Goal: Task Accomplishment & Management: Use online tool/utility

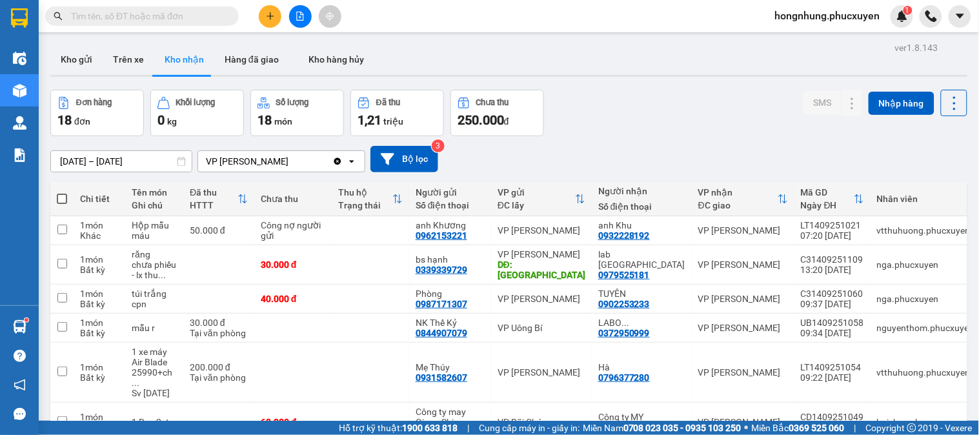
click at [210, 17] on input "text" at bounding box center [147, 16] width 152 height 14
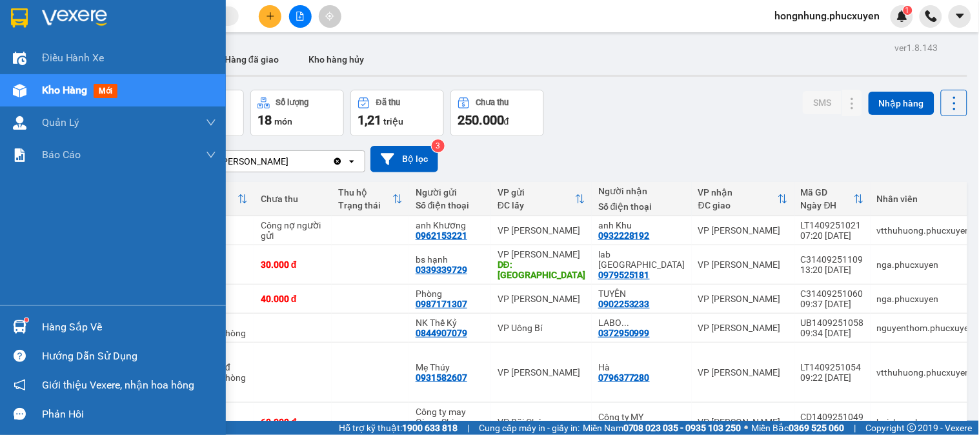
click at [20, 319] on div at bounding box center [19, 327] width 23 height 23
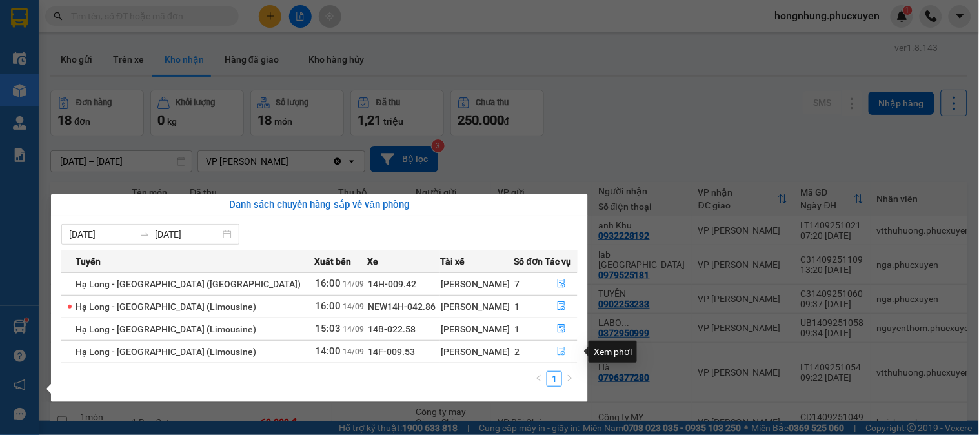
click at [557, 355] on icon "file-done" at bounding box center [561, 351] width 9 height 9
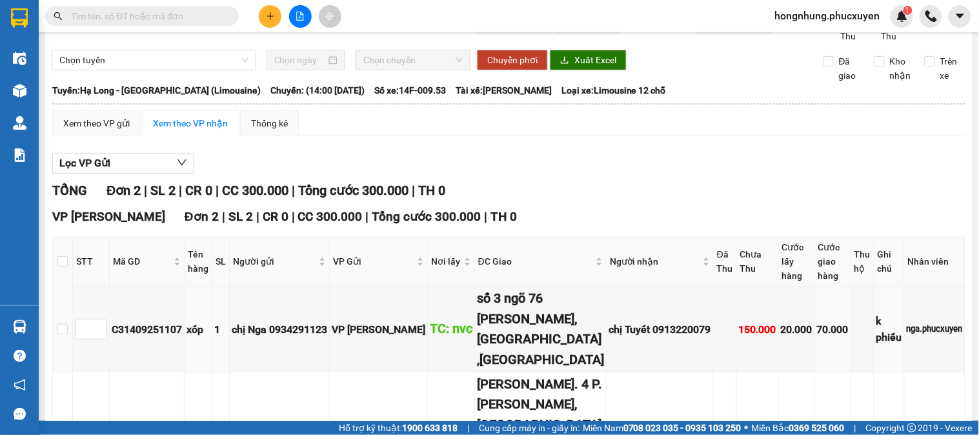
scroll to position [131, 0]
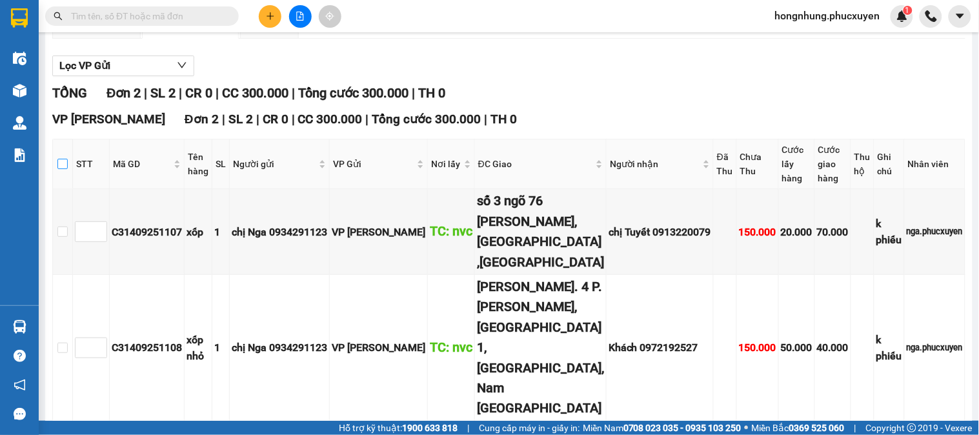
click at [65, 169] on input "checkbox" at bounding box center [62, 164] width 10 height 10
checkbox input "true"
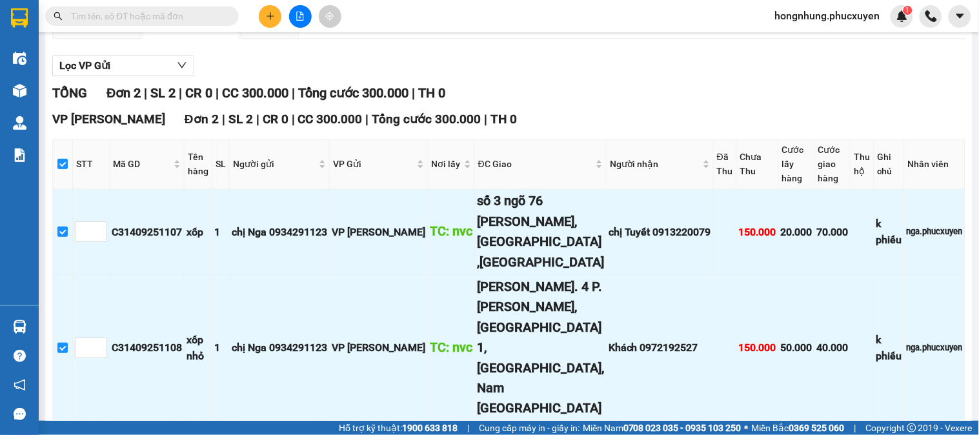
click at [224, 434] on span "Nhập kho nhận" at bounding box center [255, 441] width 63 height 14
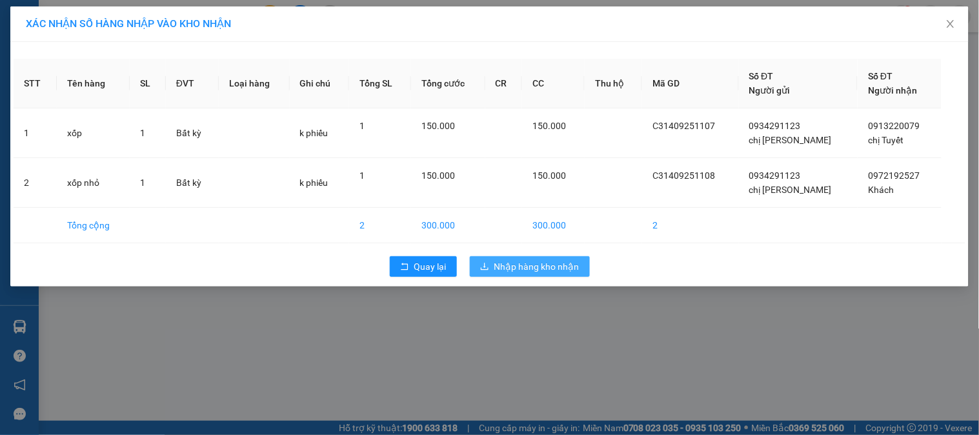
click at [576, 271] on span "Nhập hàng kho nhận" at bounding box center [536, 266] width 85 height 14
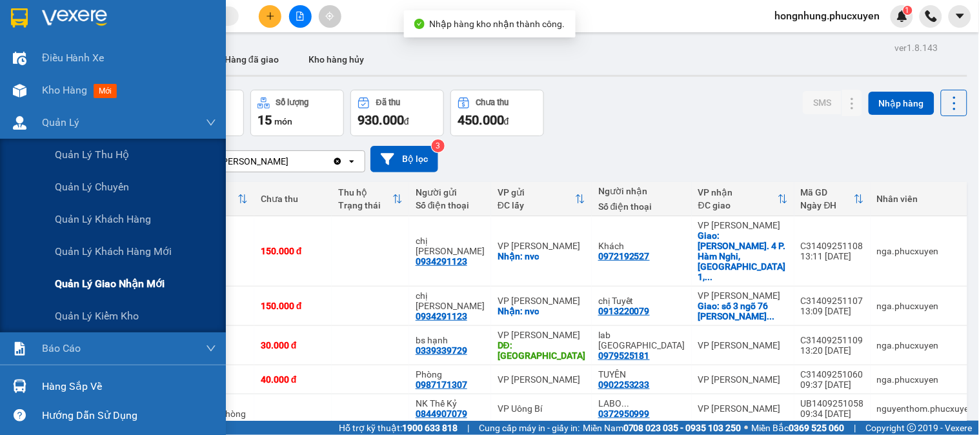
drag, startPoint x: 107, startPoint y: 273, endPoint x: 110, endPoint y: 281, distance: 8.4
click at [110, 282] on div "Quản lý giao nhận mới" at bounding box center [135, 284] width 161 height 32
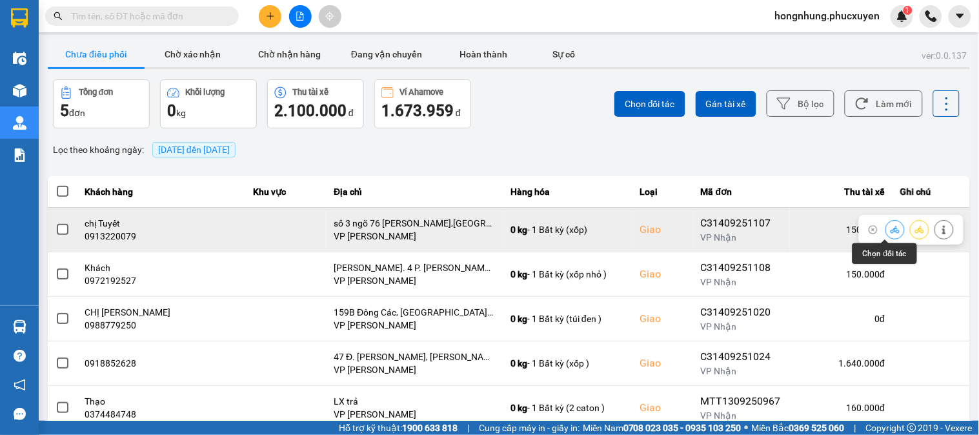
click at [891, 230] on icon at bounding box center [895, 229] width 9 height 7
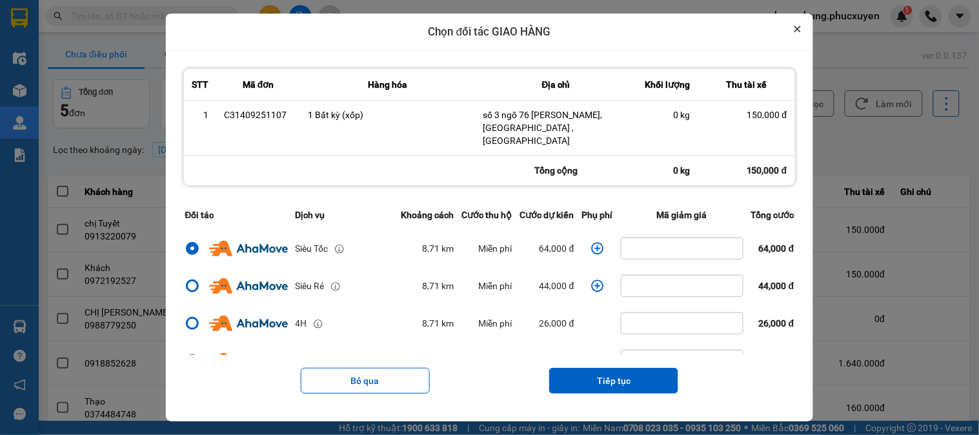
click at [806, 37] on button "Close" at bounding box center [797, 28] width 15 height 15
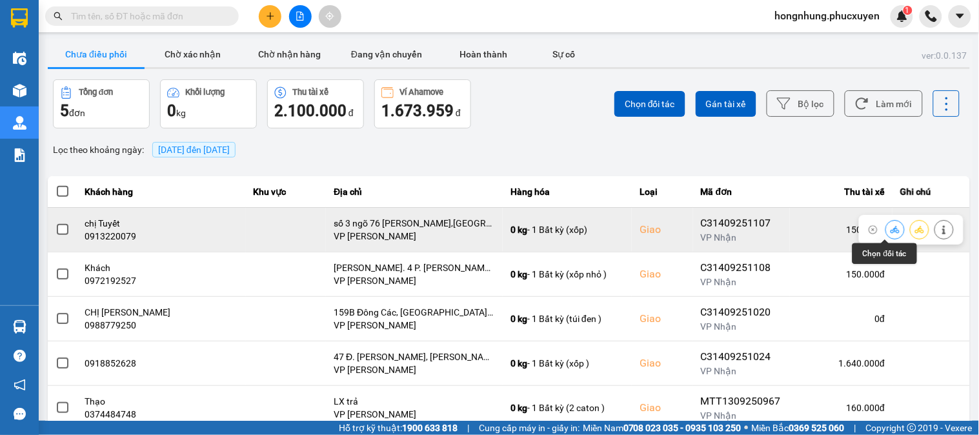
click at [891, 230] on icon at bounding box center [895, 229] width 9 height 7
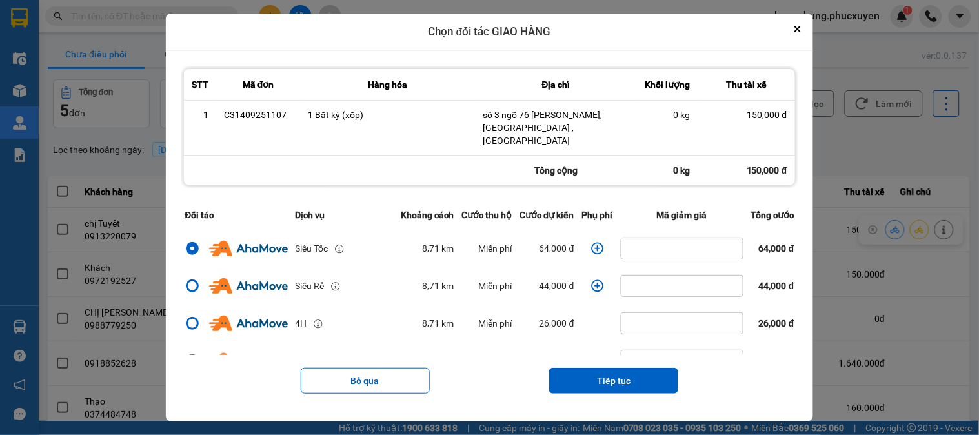
click at [598, 242] on icon "dialog" at bounding box center [597, 248] width 13 height 13
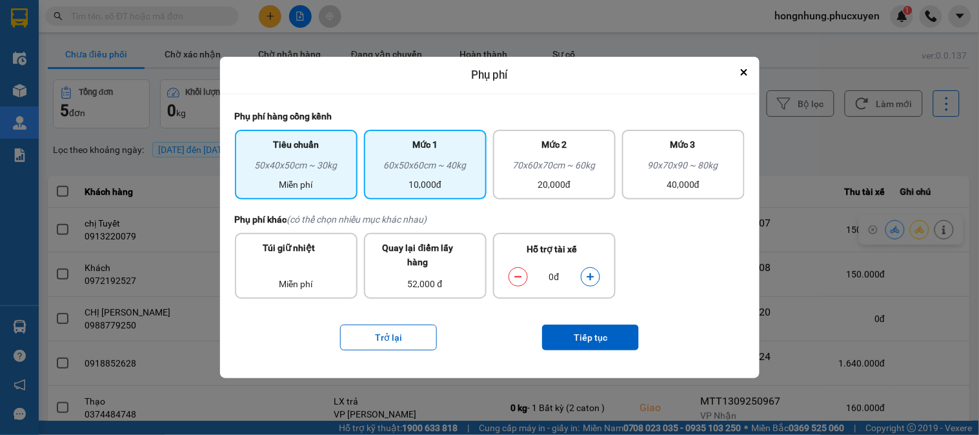
click at [414, 170] on div "60x50x60cm ~ 40kg" at bounding box center [425, 167] width 107 height 19
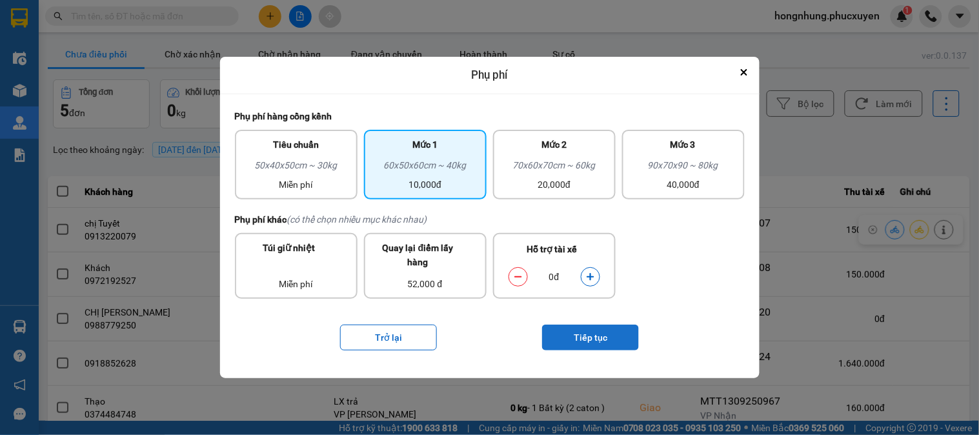
click at [584, 332] on button "Tiếp tục" at bounding box center [590, 338] width 97 height 26
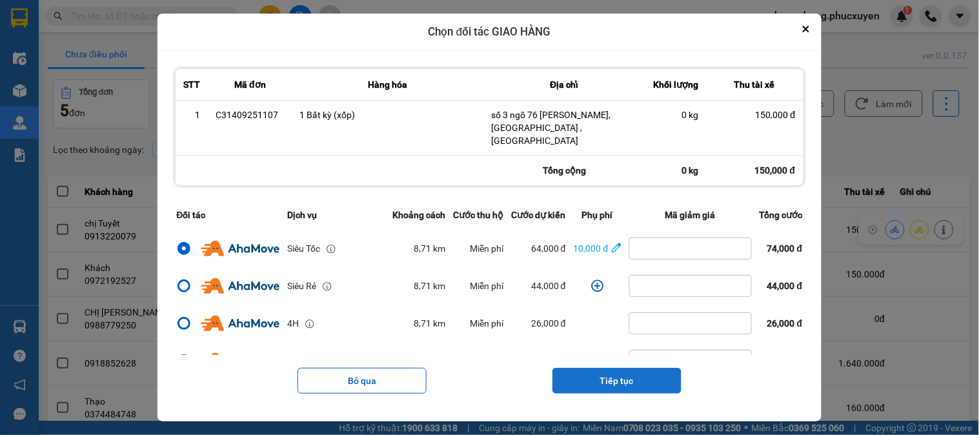
click at [618, 374] on button "Tiếp tục" at bounding box center [617, 381] width 129 height 26
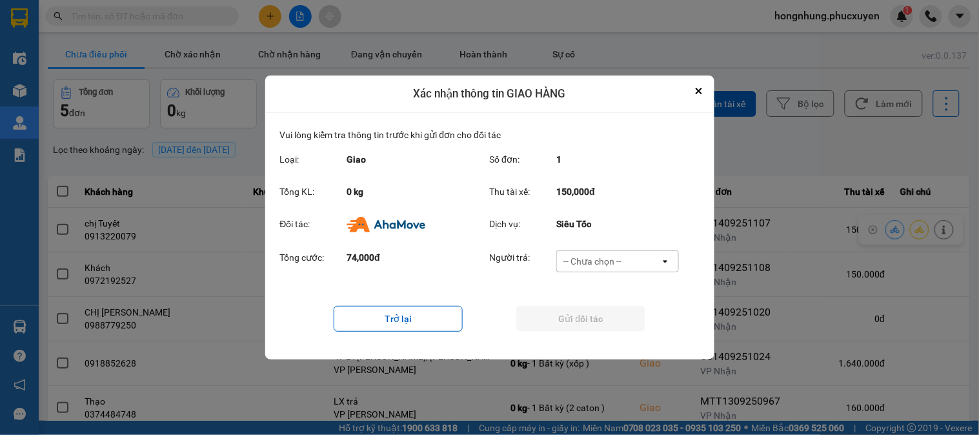
click at [644, 257] on div "-- Chưa chọn --" at bounding box center [608, 261] width 103 height 21
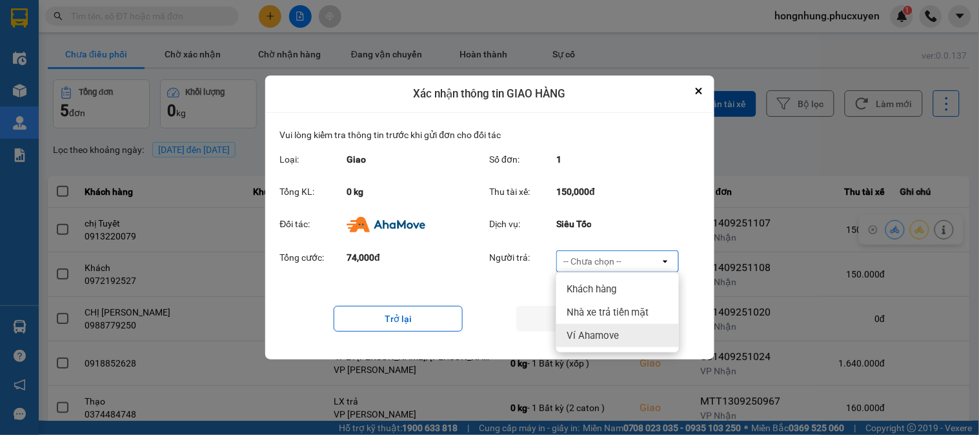
click at [609, 336] on span "Ví Ahamove" at bounding box center [593, 335] width 52 height 13
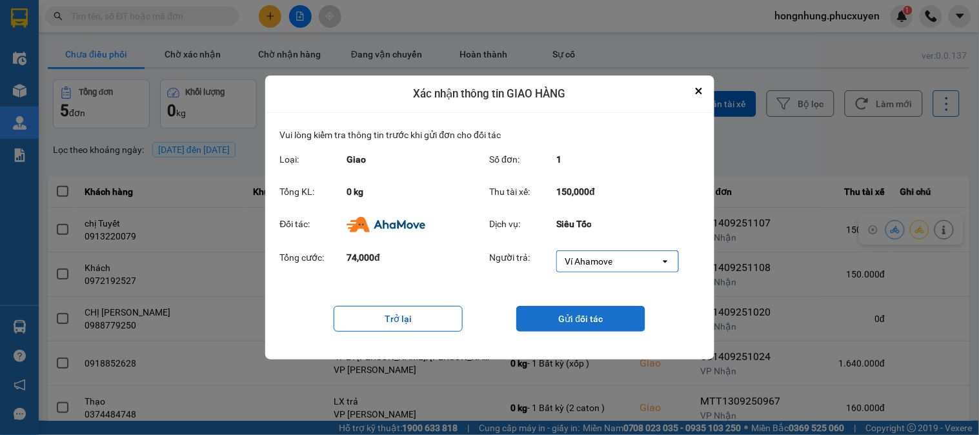
click at [616, 317] on button "Gửi đối tác" at bounding box center [580, 319] width 129 height 26
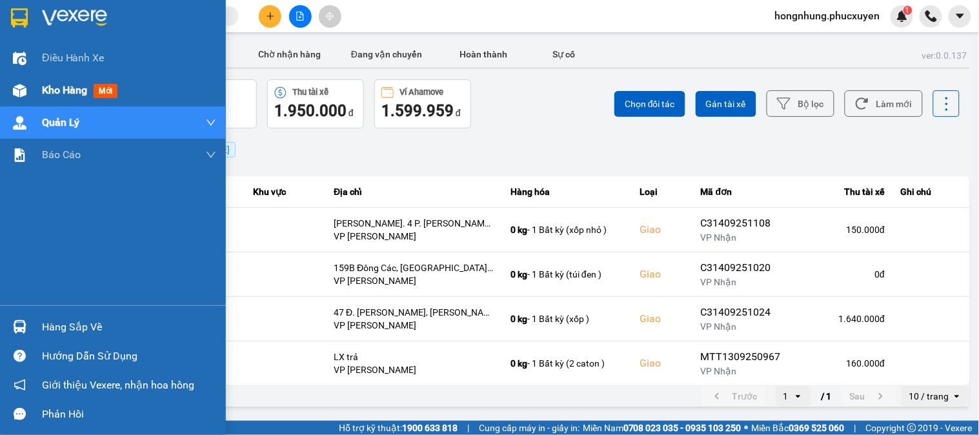
click at [24, 86] on img at bounding box center [20, 91] width 14 height 14
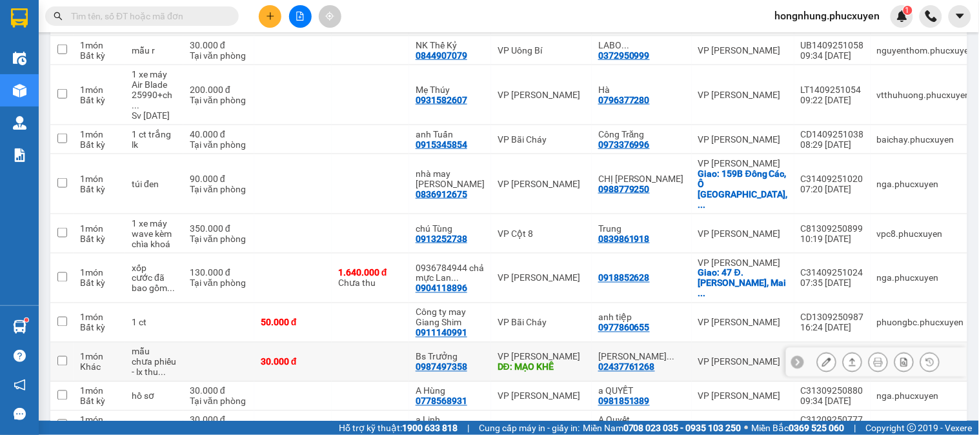
scroll to position [430, 0]
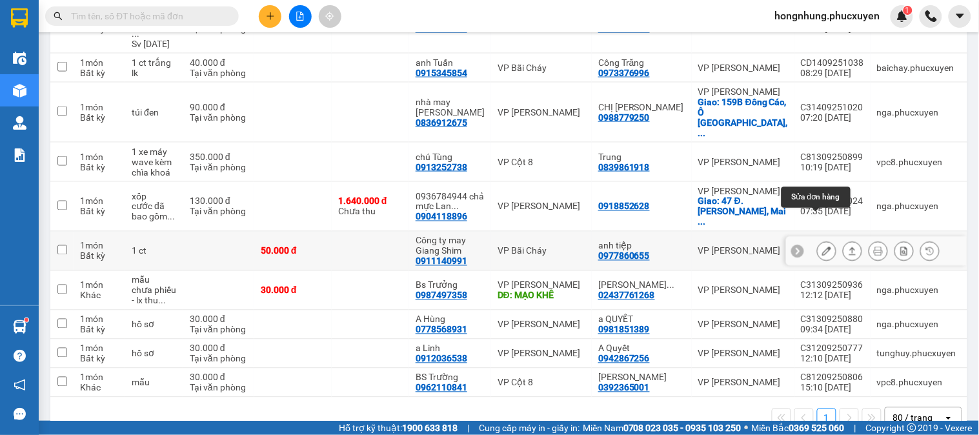
click at [822, 247] on icon at bounding box center [826, 251] width 9 height 9
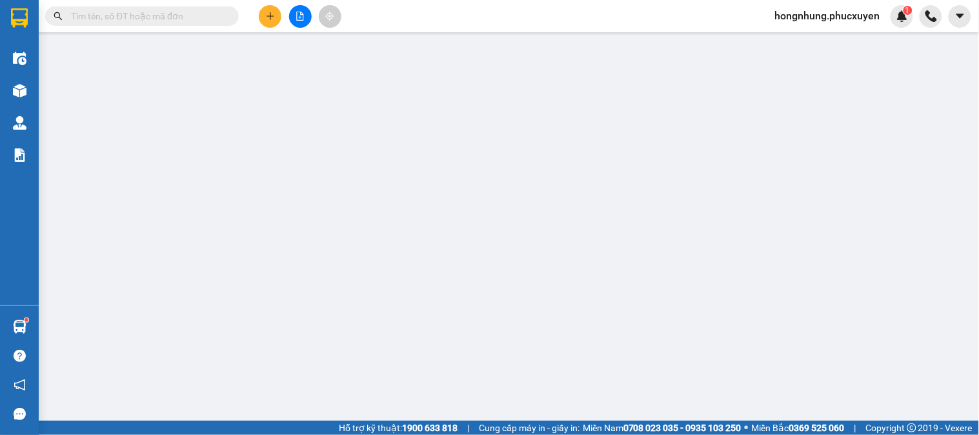
type input "0911140991"
type input "Công ty may Giang Shim"
type input "0977860655"
type input "anh tiệp"
type input "50.000"
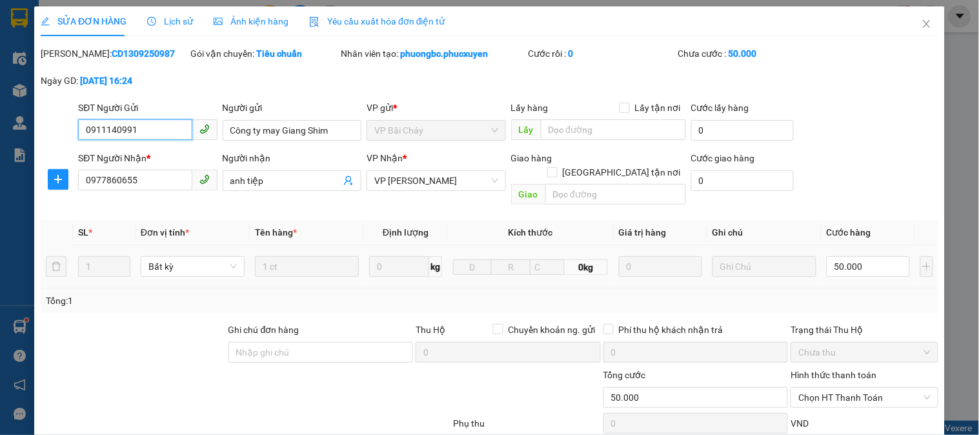
scroll to position [111, 0]
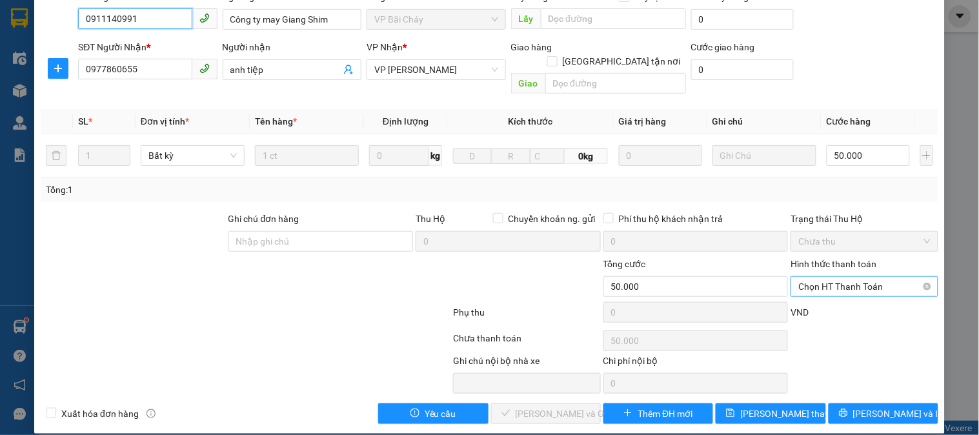
click at [856, 277] on span "Chọn HT Thanh Toán" at bounding box center [864, 286] width 132 height 19
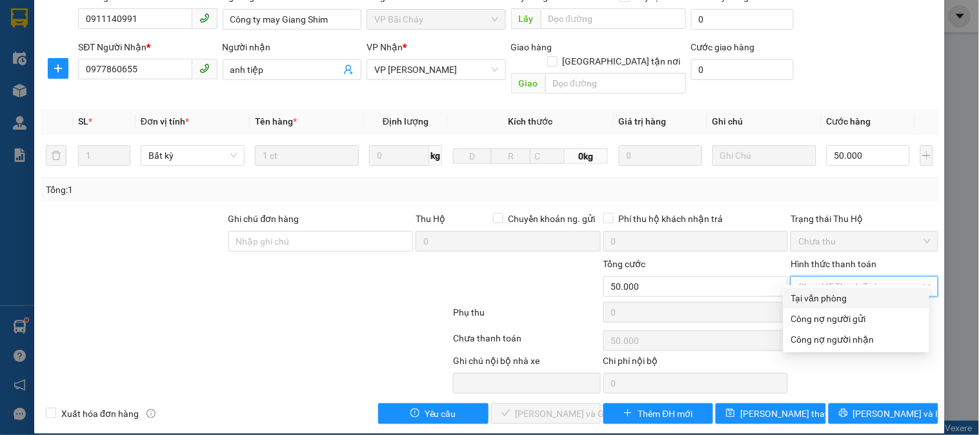
click at [827, 295] on div "Tại văn phòng" at bounding box center [856, 298] width 130 height 14
type input "0"
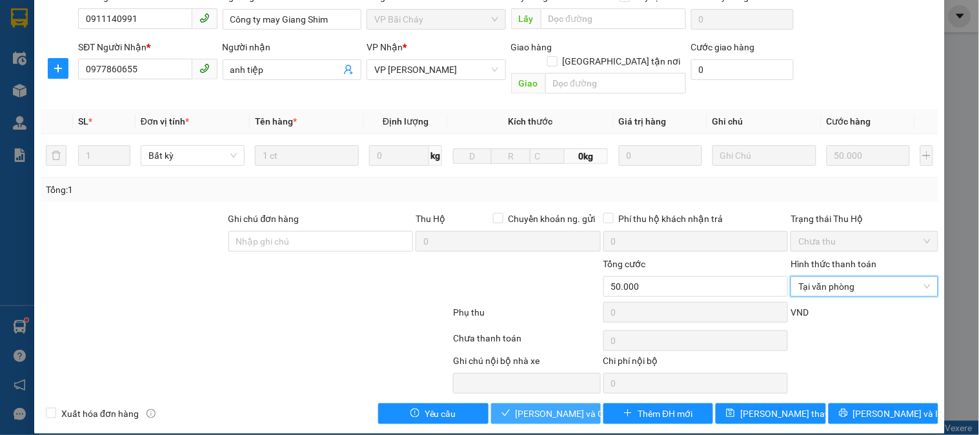
drag, startPoint x: 536, startPoint y: 396, endPoint x: 540, endPoint y: 373, distance: 22.9
click at [538, 407] on span "[PERSON_NAME] và Giao hàng" at bounding box center [578, 414] width 124 height 14
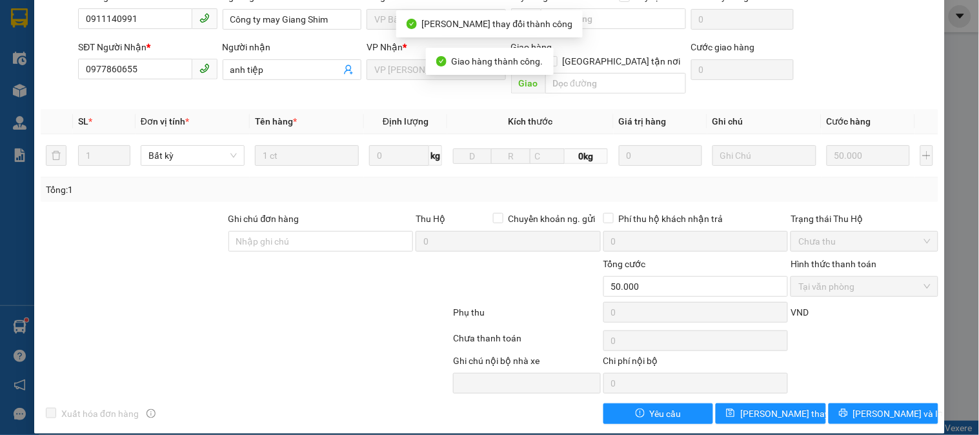
scroll to position [0, 0]
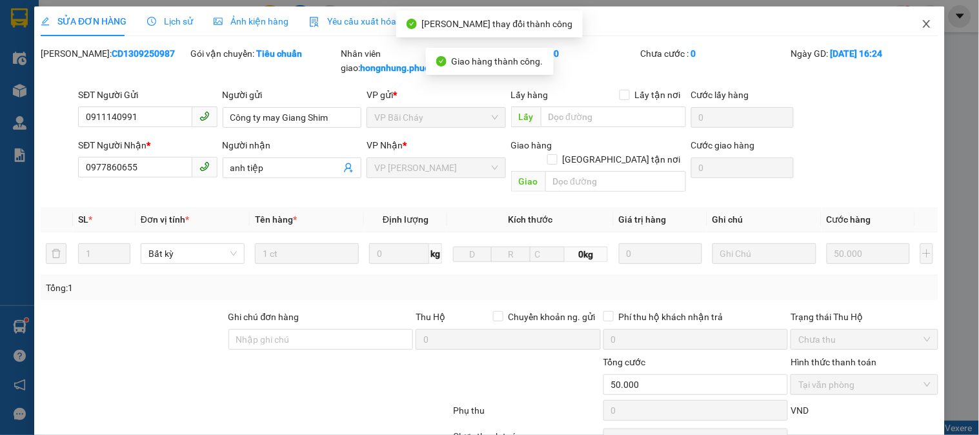
click at [922, 24] on icon "close" at bounding box center [927, 24] width 10 height 10
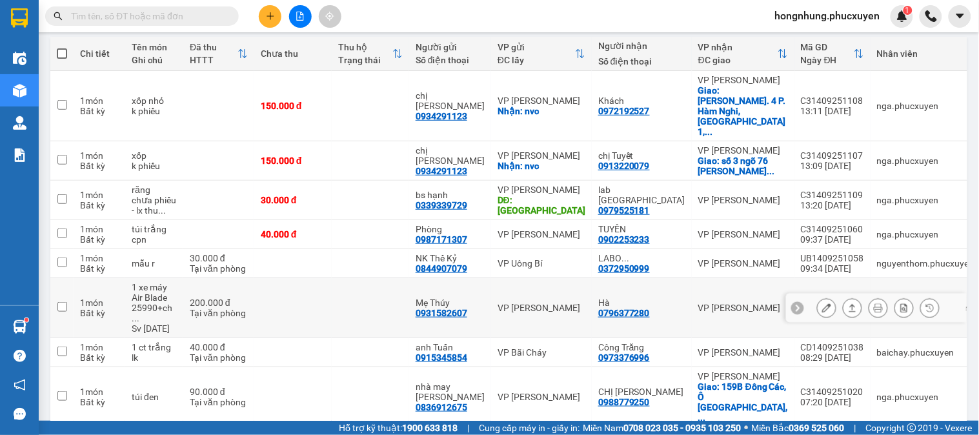
scroll to position [217, 0]
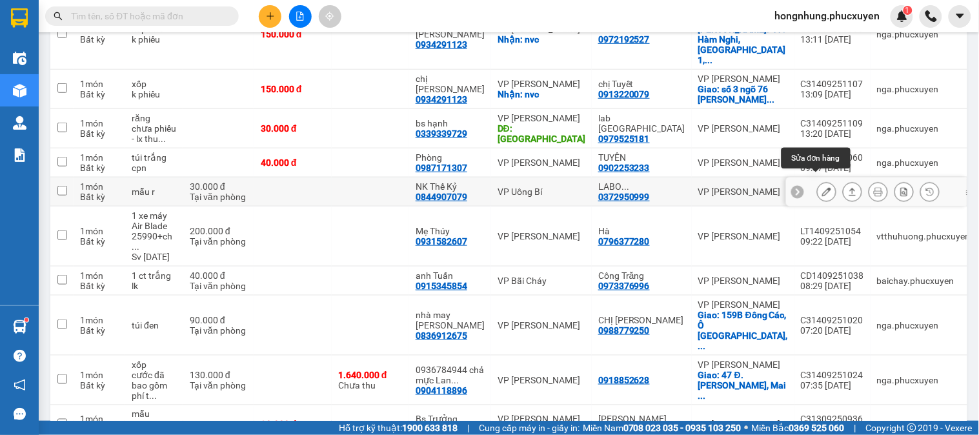
click at [822, 187] on icon at bounding box center [826, 191] width 9 height 9
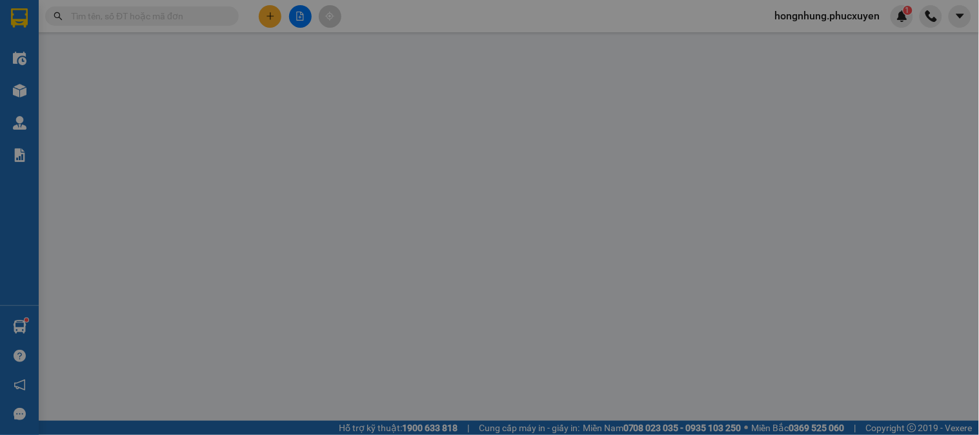
type input "0844907079"
type input "NK Thế Kỷ"
type input "0372950999"
type input "LABO VITA3D/0832084283"
type input "30.000"
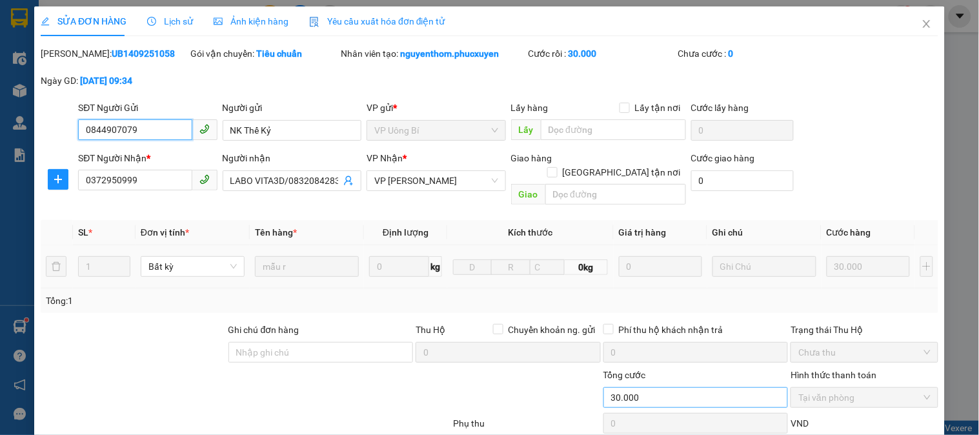
scroll to position [111, 0]
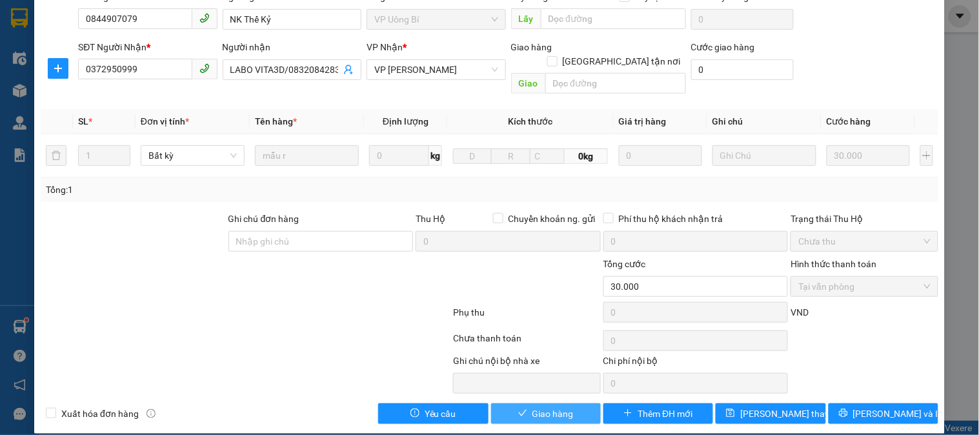
click at [540, 407] on span "Giao hàng" at bounding box center [553, 414] width 41 height 14
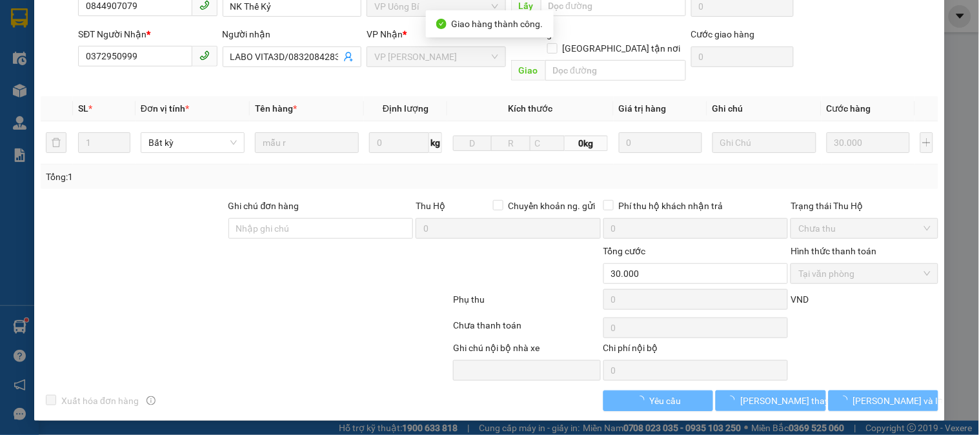
scroll to position [0, 0]
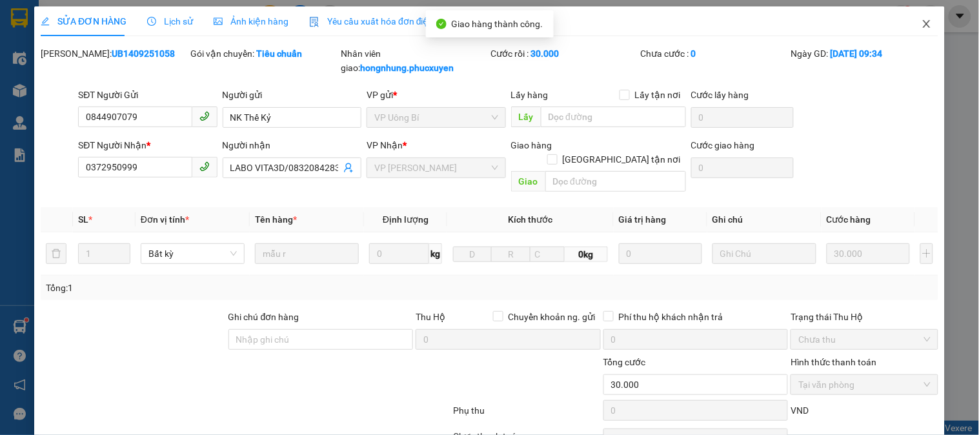
click at [922, 26] on icon "close" at bounding box center [927, 24] width 10 height 10
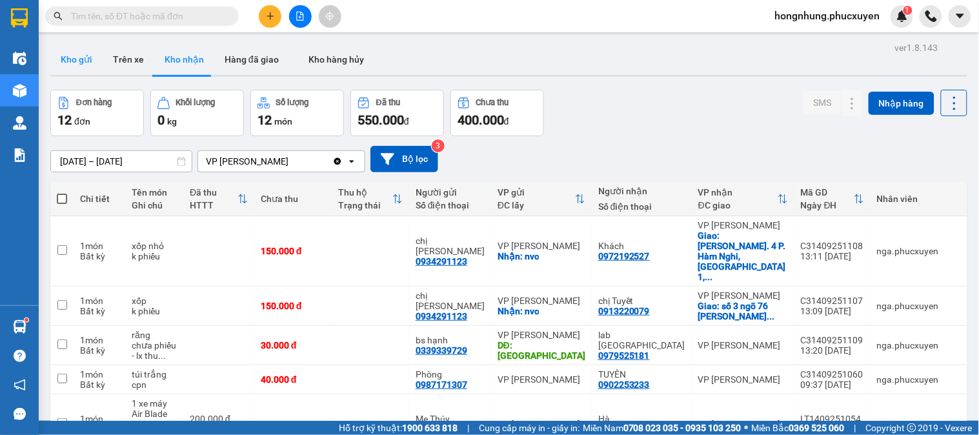
click at [63, 59] on button "Kho gửi" at bounding box center [76, 59] width 52 height 31
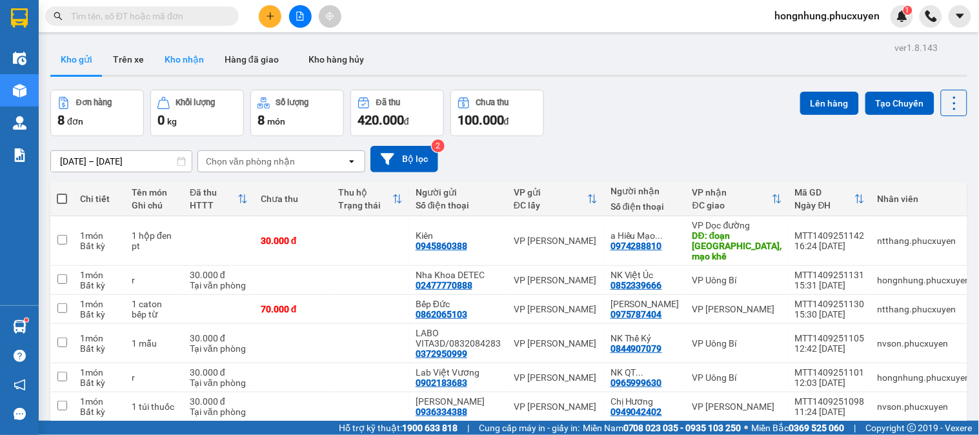
click at [189, 59] on button "Kho nhận" at bounding box center [184, 59] width 60 height 31
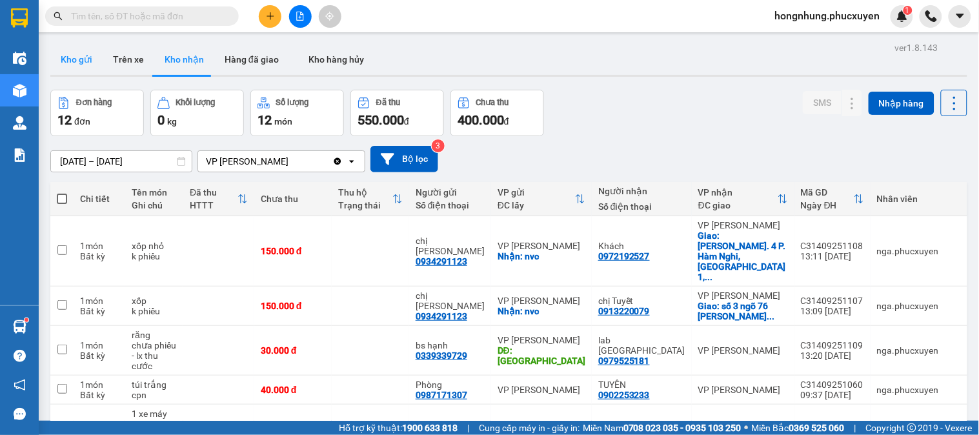
click at [86, 59] on button "Kho gửi" at bounding box center [76, 59] width 52 height 31
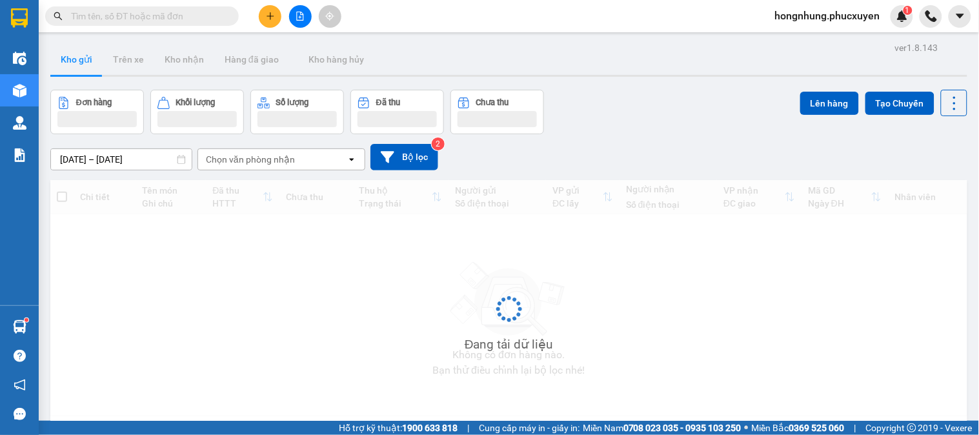
click at [81, 59] on button "Kho gửi" at bounding box center [76, 59] width 52 height 31
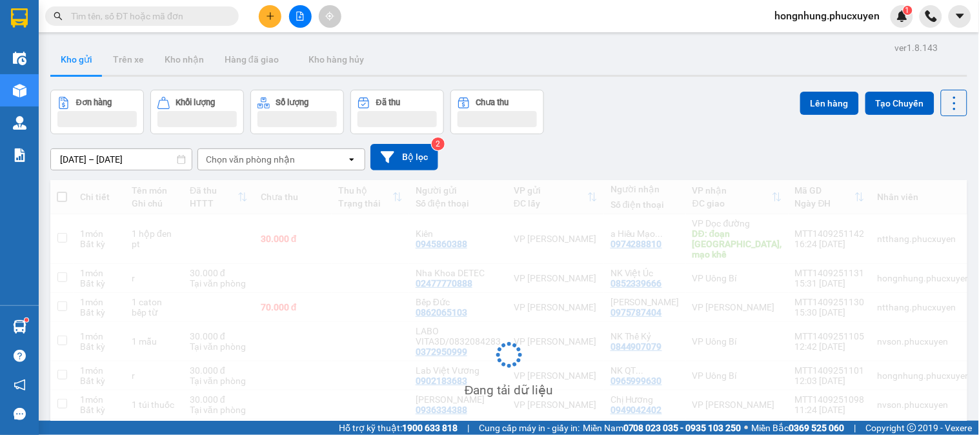
click at [81, 59] on button "Kho gửi" at bounding box center [76, 59] width 52 height 31
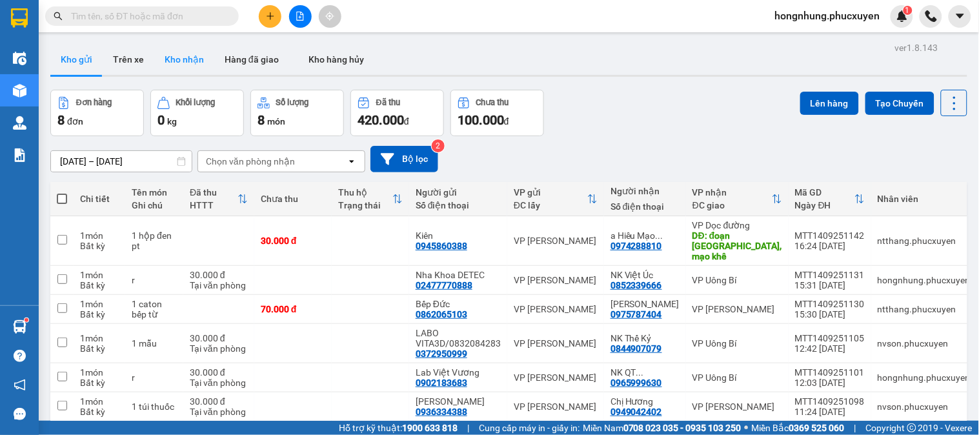
click at [177, 58] on button "Kho nhận" at bounding box center [184, 59] width 60 height 31
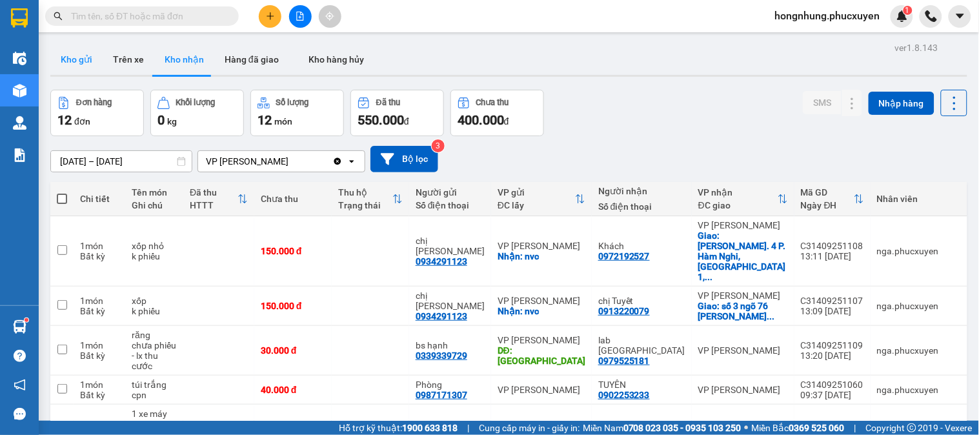
click at [86, 71] on button "Kho gửi" at bounding box center [76, 59] width 52 height 31
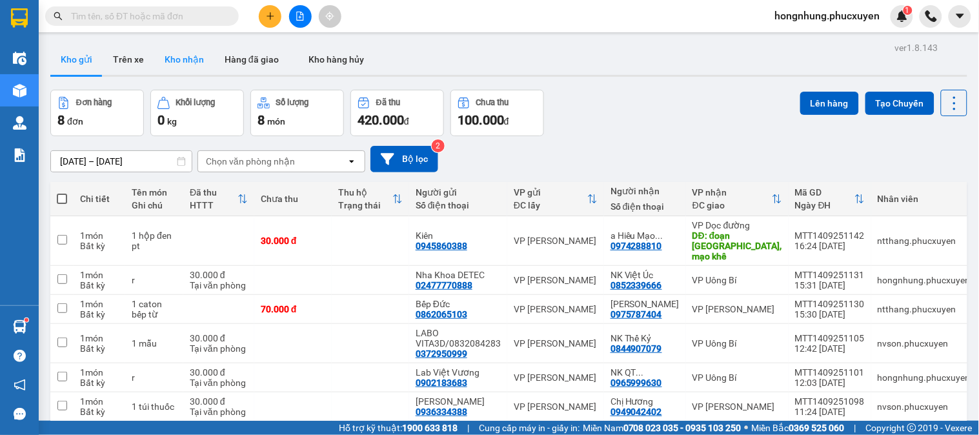
click at [191, 62] on button "Kho nhận" at bounding box center [184, 59] width 60 height 31
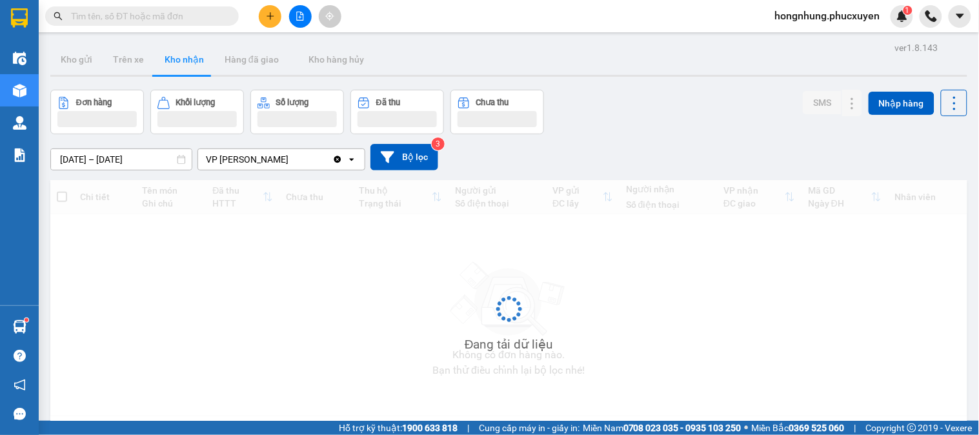
click at [191, 62] on button "Kho nhận" at bounding box center [184, 59] width 60 height 31
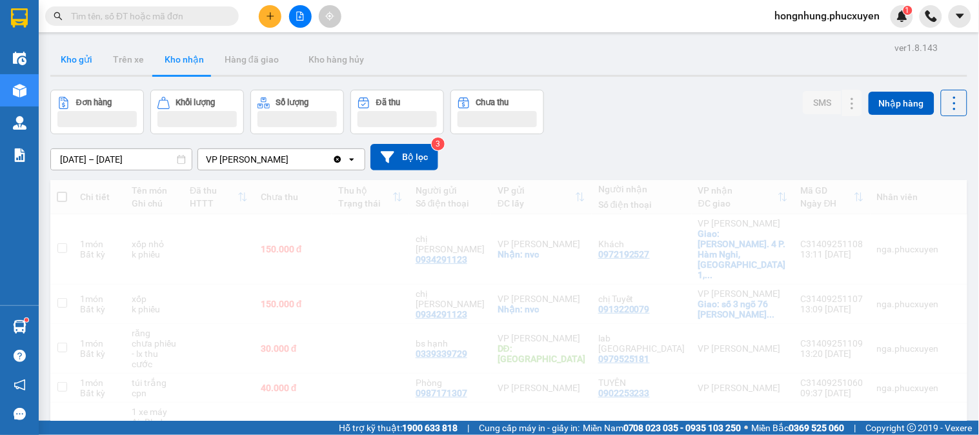
click at [65, 61] on button "Kho gửi" at bounding box center [76, 59] width 52 height 31
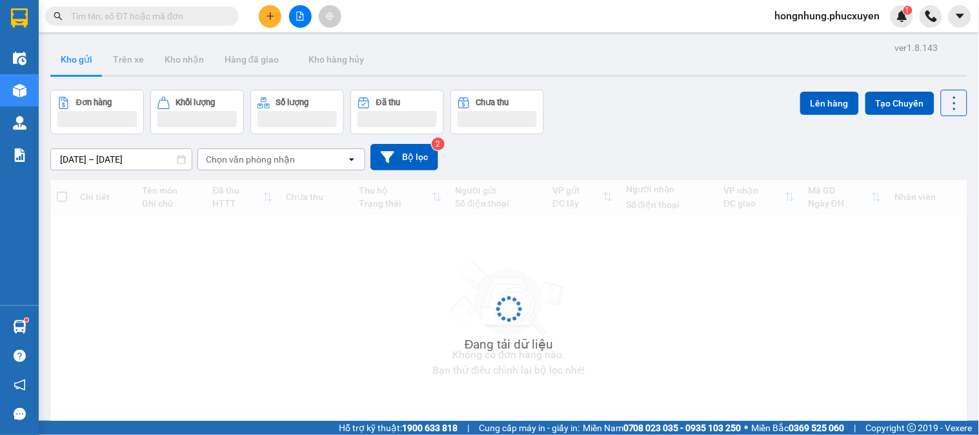
click at [65, 61] on button "Kho gửi" at bounding box center [76, 59] width 52 height 31
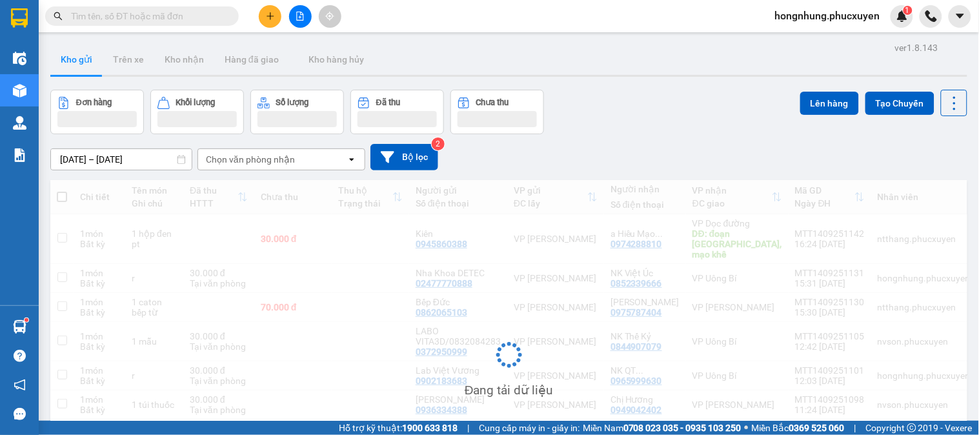
click at [65, 61] on button "Kho gửi" at bounding box center [76, 59] width 52 height 31
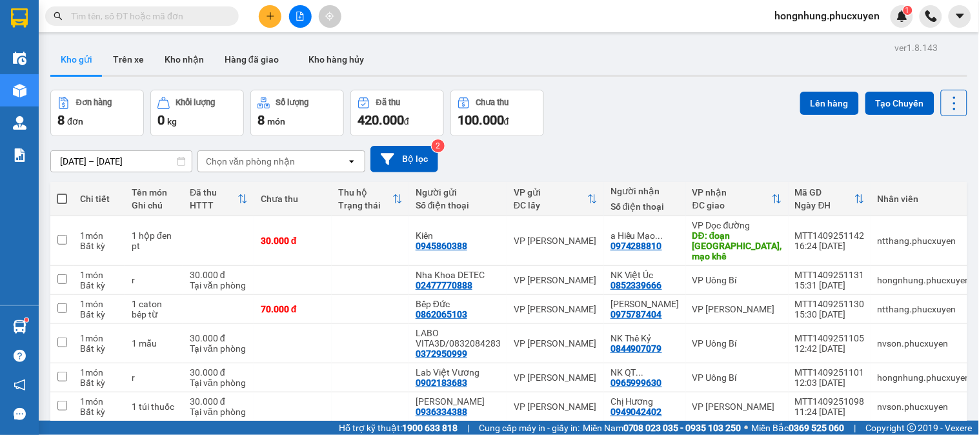
scroll to position [112, 0]
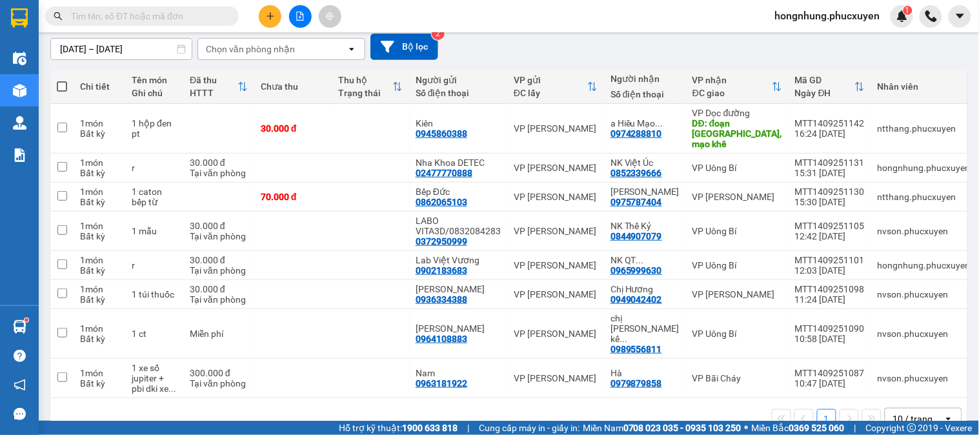
click at [59, 87] on span at bounding box center [62, 86] width 10 height 10
click at [62, 80] on input "checkbox" at bounding box center [62, 80] width 0 height 0
checkbox input "true"
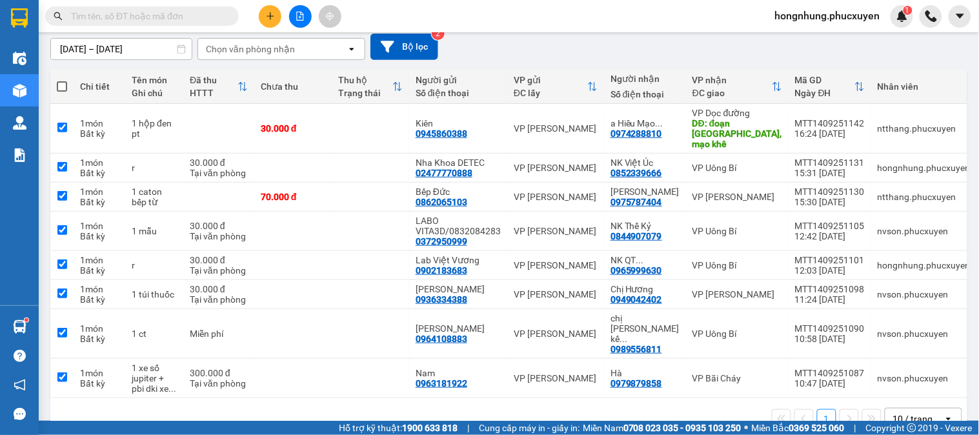
checkbox input "true"
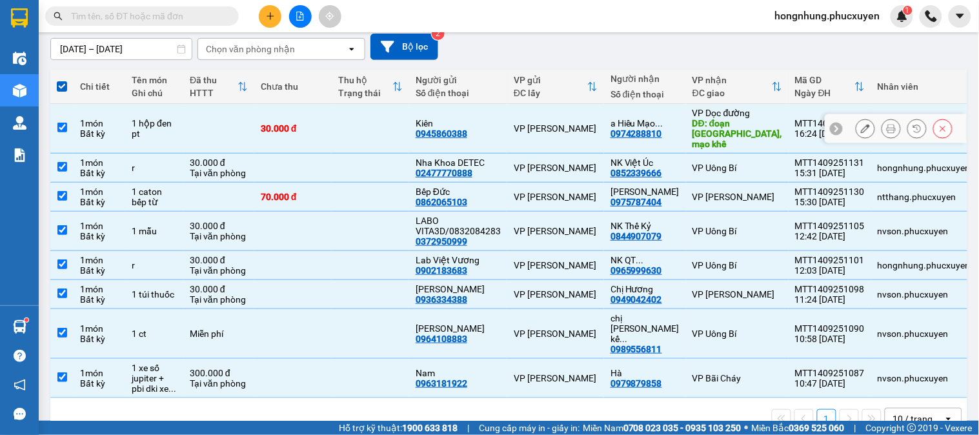
click at [60, 123] on input "checkbox" at bounding box center [62, 128] width 10 height 10
checkbox input "false"
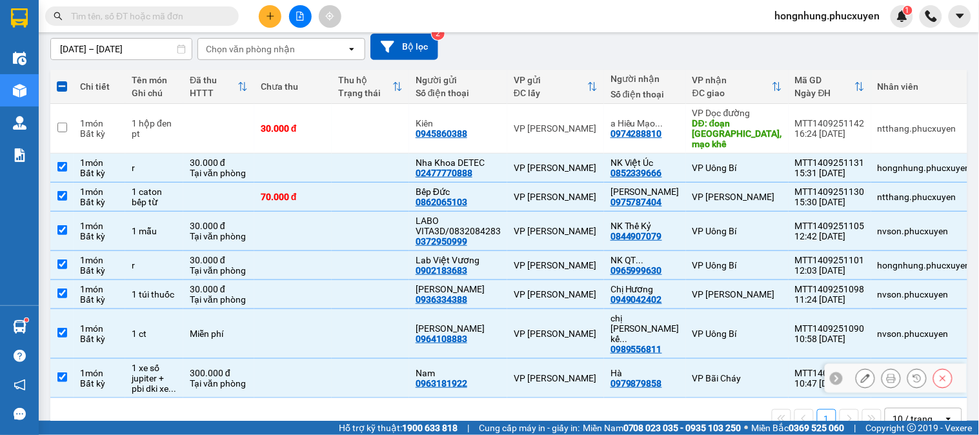
scroll to position [0, 0]
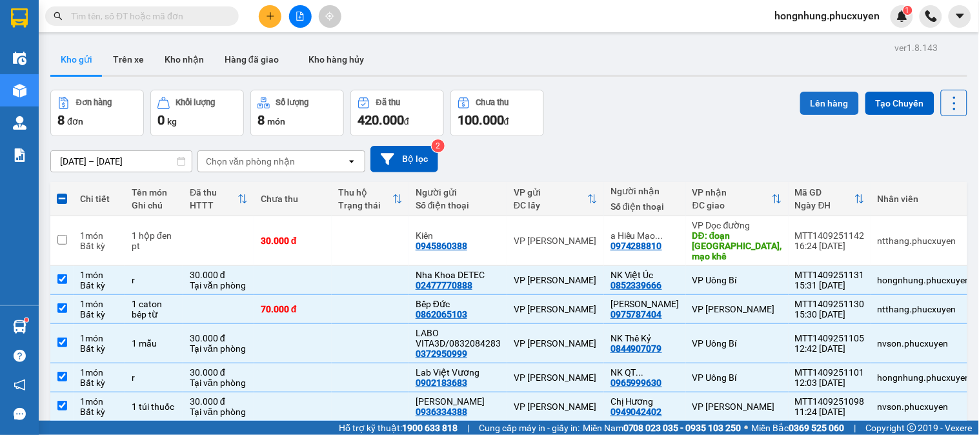
click at [818, 110] on button "Lên hàng" at bounding box center [829, 103] width 59 height 23
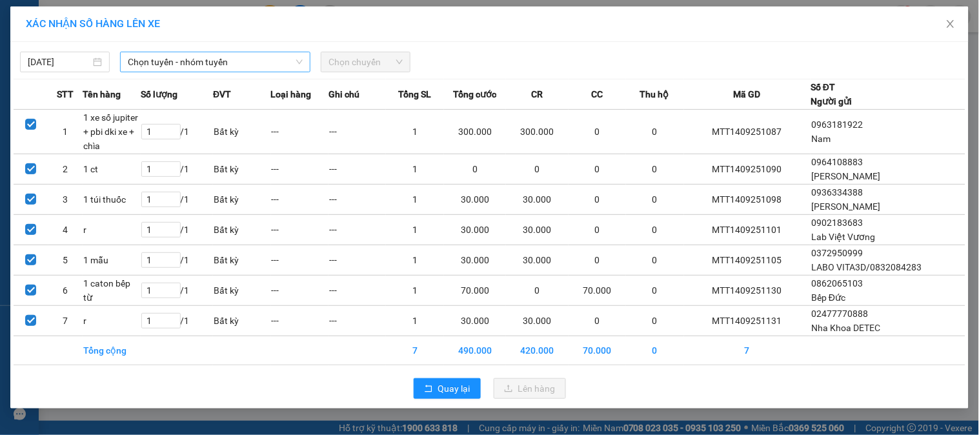
click at [202, 61] on span "Chọn tuyến - nhóm tuyến" at bounding box center [215, 61] width 175 height 19
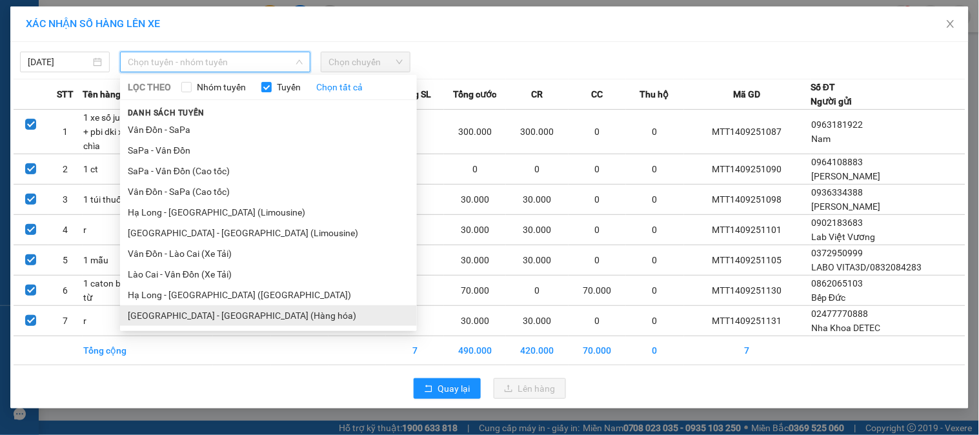
click at [227, 320] on li "[GEOGRAPHIC_DATA] - [GEOGRAPHIC_DATA] (Hàng hóa)" at bounding box center [268, 315] width 297 height 21
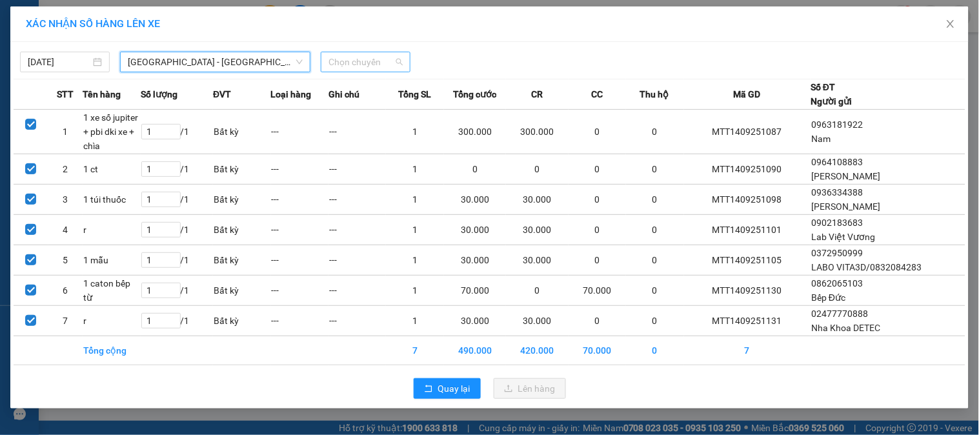
click at [372, 59] on span "Chọn chuyến" at bounding box center [366, 61] width 74 height 19
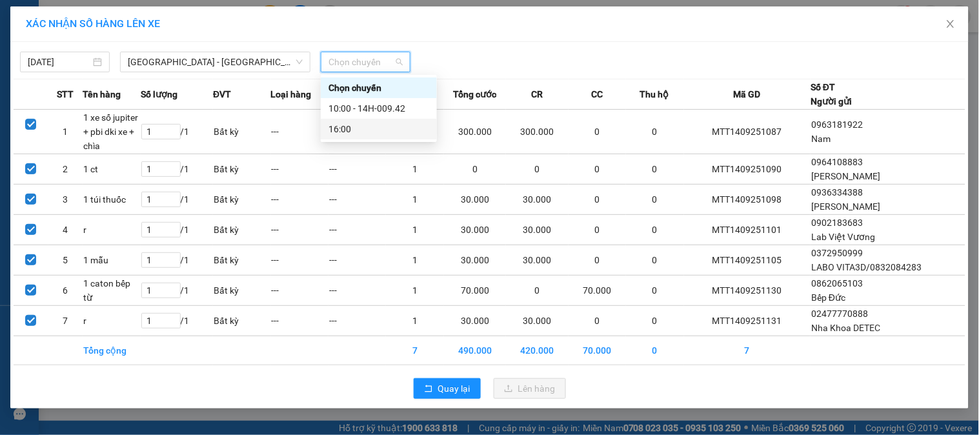
click at [368, 128] on div "16:00" at bounding box center [379, 129] width 101 height 14
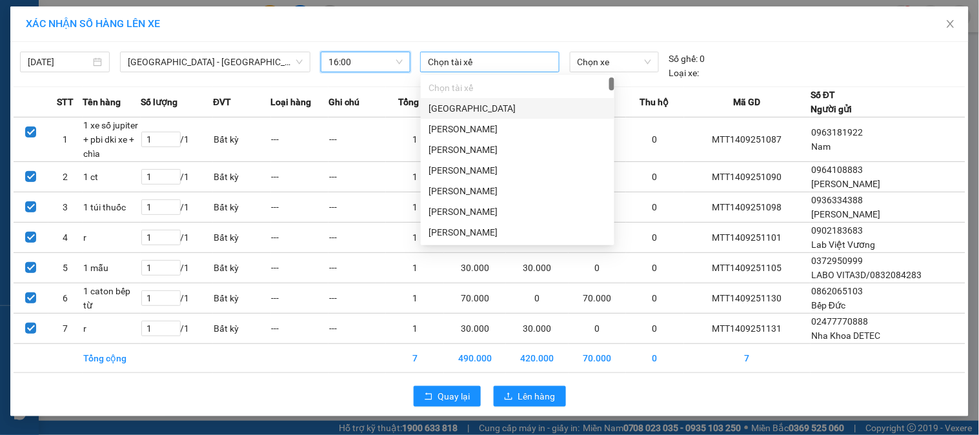
click at [485, 59] on div at bounding box center [489, 61] width 132 height 15
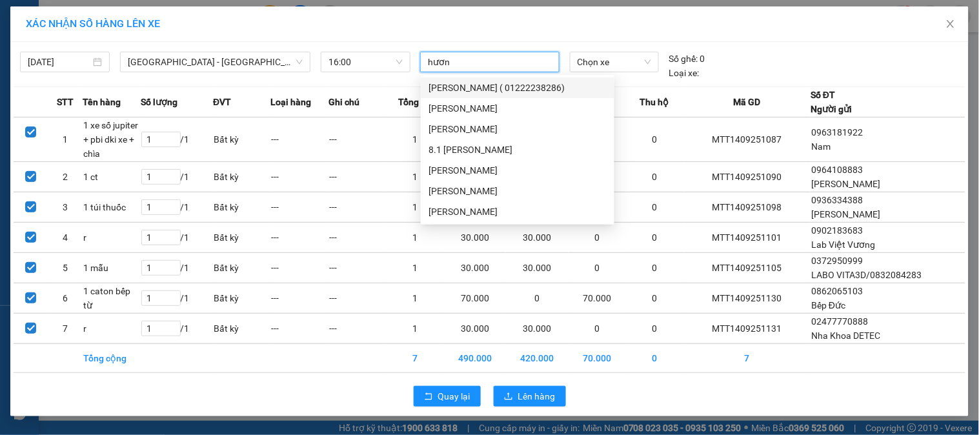
type input "hương"
click at [472, 192] on div "[PERSON_NAME]" at bounding box center [518, 191] width 178 height 14
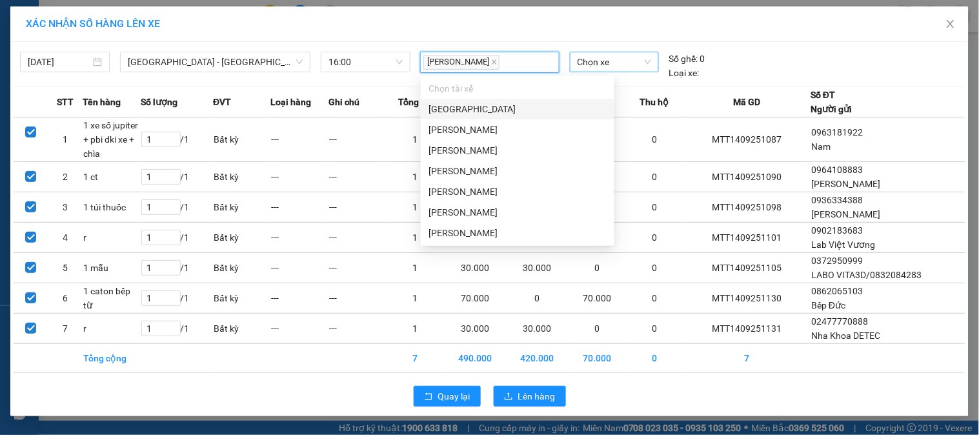
click at [615, 54] on span "Chọn xe" at bounding box center [615, 61] width 74 height 19
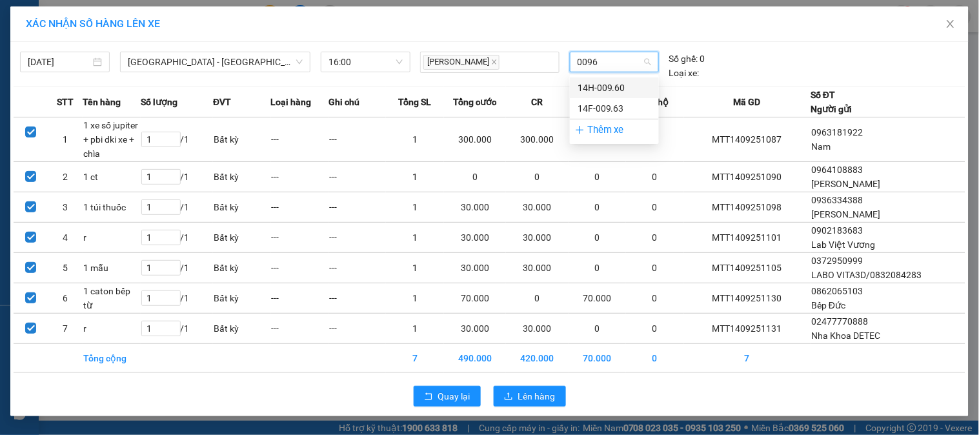
type input "00960"
click at [605, 87] on div "14H-009.60" at bounding box center [615, 88] width 74 height 14
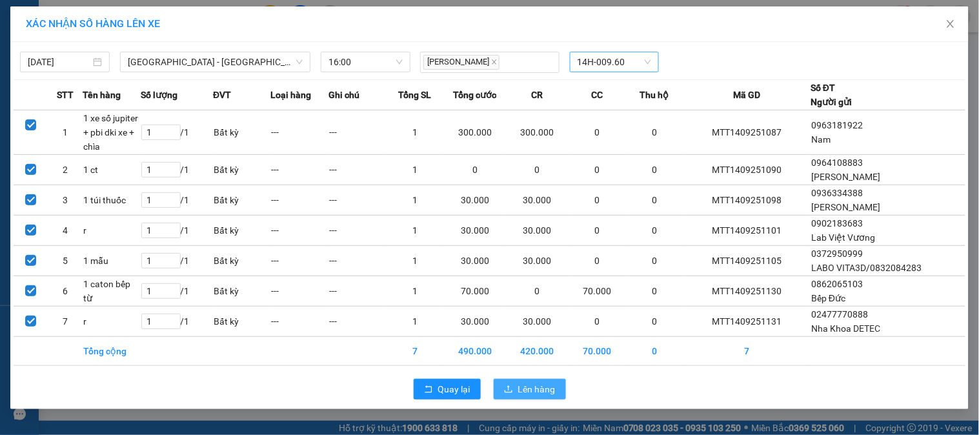
click at [540, 395] on span "Lên hàng" at bounding box center [536, 389] width 37 height 14
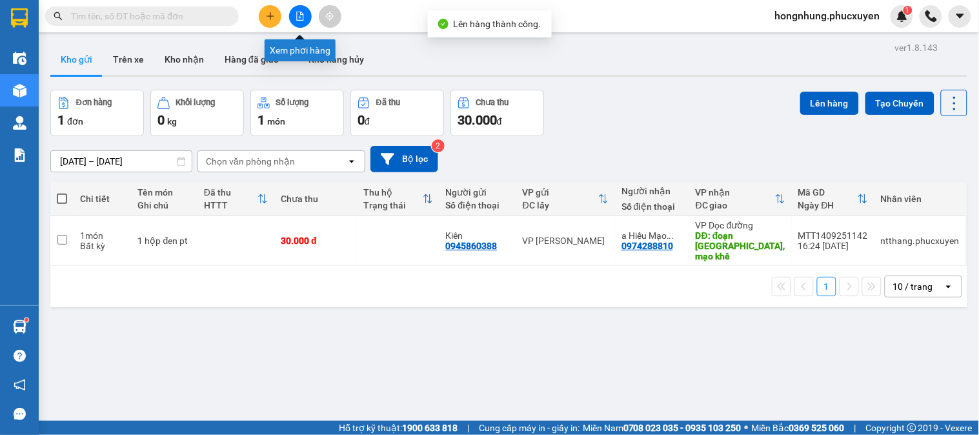
click at [306, 15] on button at bounding box center [300, 16] width 23 height 23
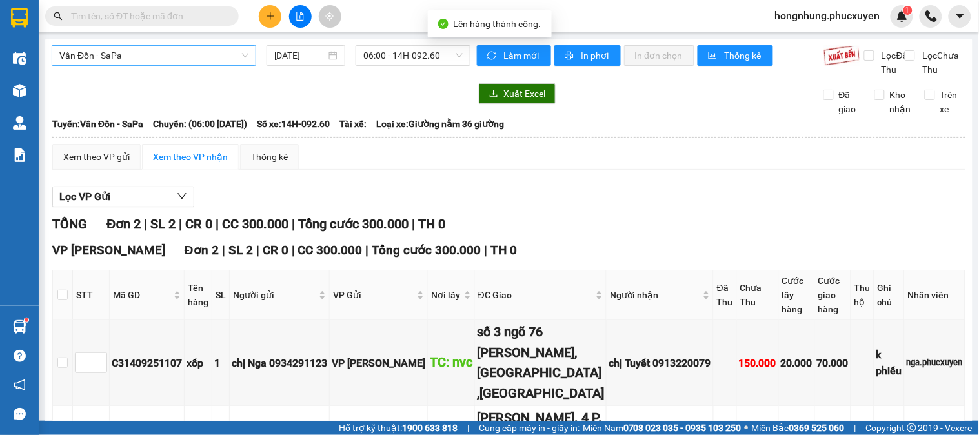
click at [185, 56] on span "Vân Đồn - SaPa" at bounding box center [153, 55] width 189 height 19
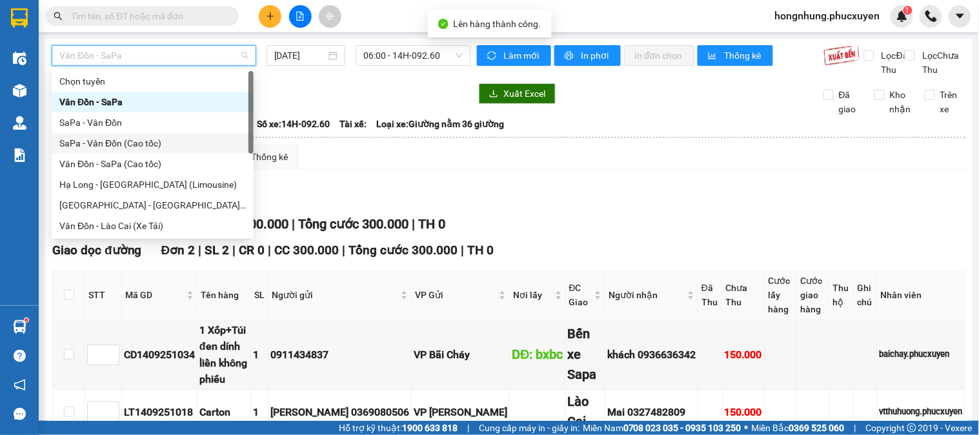
scroll to position [61, 0]
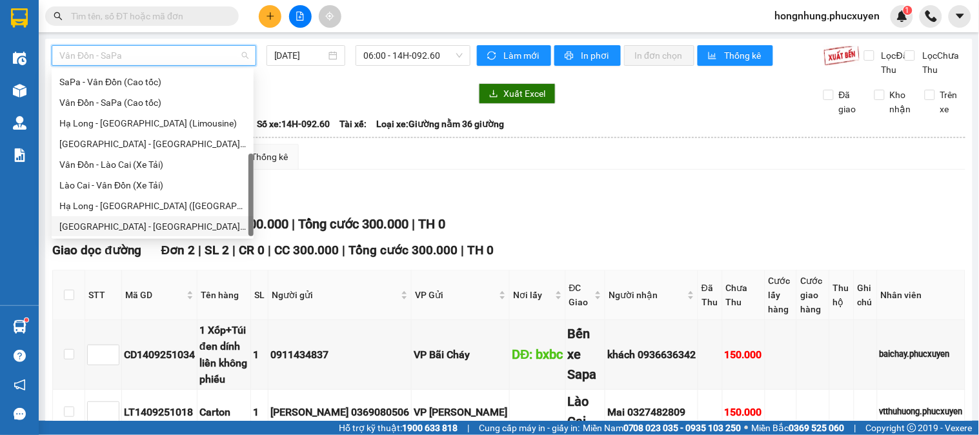
click at [177, 220] on div "[GEOGRAPHIC_DATA] - [GEOGRAPHIC_DATA] (Hàng hóa)" at bounding box center [152, 226] width 187 height 14
type input "[DATE]"
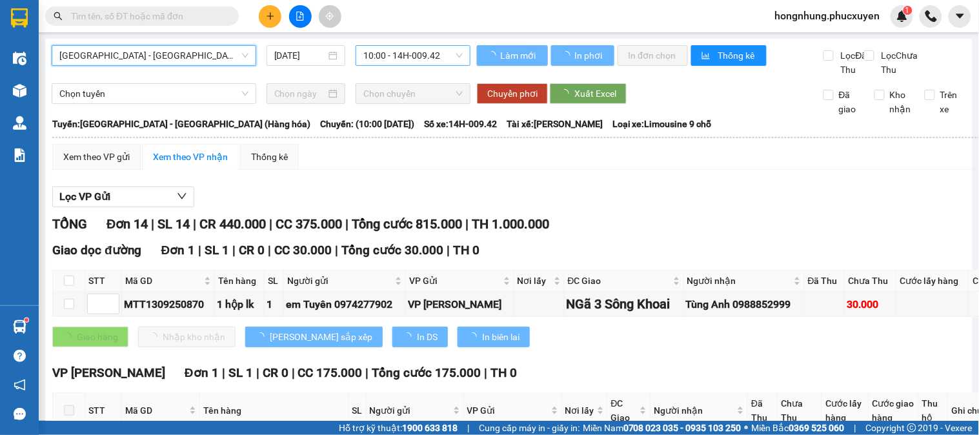
click at [415, 53] on span "10:00 - 14H-009.42" at bounding box center [412, 55] width 99 height 19
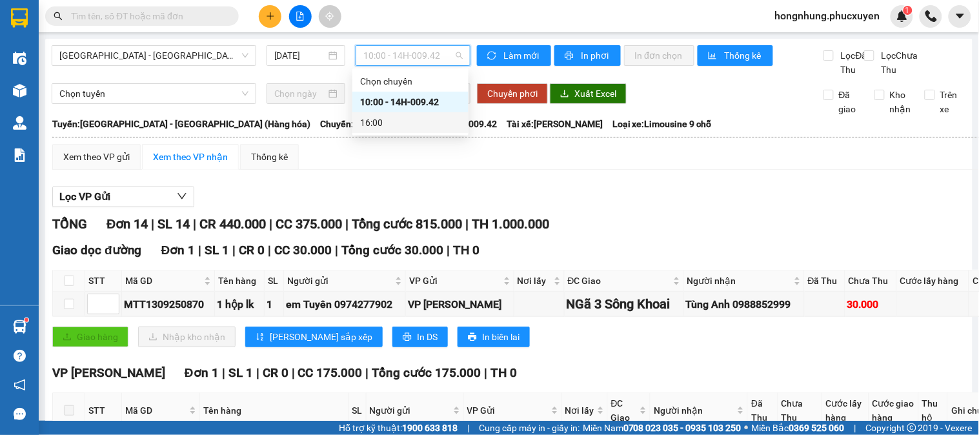
click at [401, 120] on div "16:00" at bounding box center [410, 123] width 101 height 14
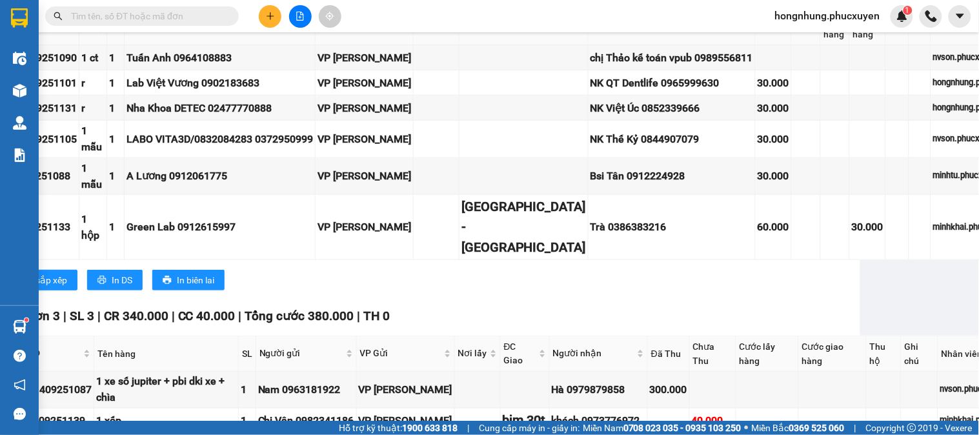
scroll to position [275, 0]
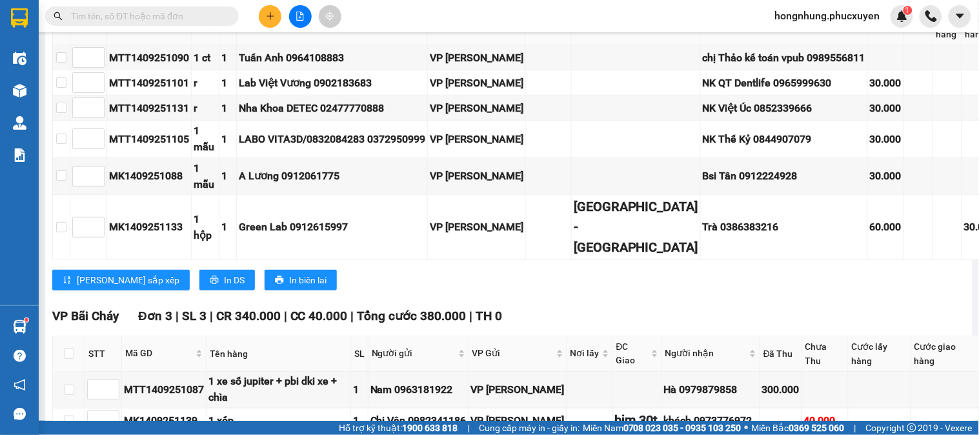
click at [205, 19] on input "text" at bounding box center [147, 16] width 152 height 14
paste input "MTT1409251087"
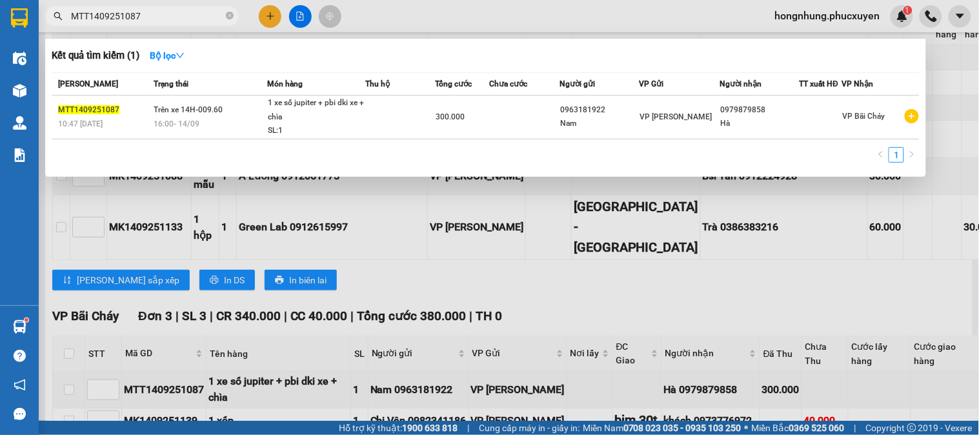
type input "MTT1409251087"
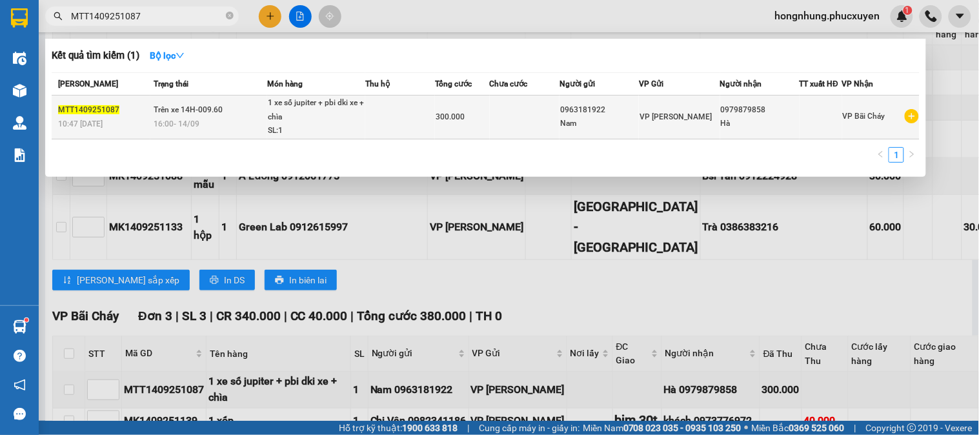
click at [453, 123] on div "300.000" at bounding box center [463, 117] width 54 height 14
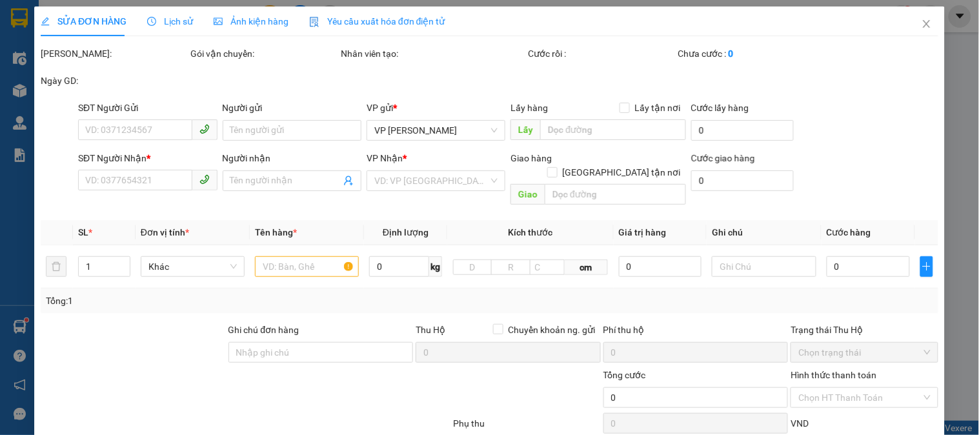
type input "0963181922"
type input "Nam"
type input "0979879858"
type input "Hà"
type input "300.000"
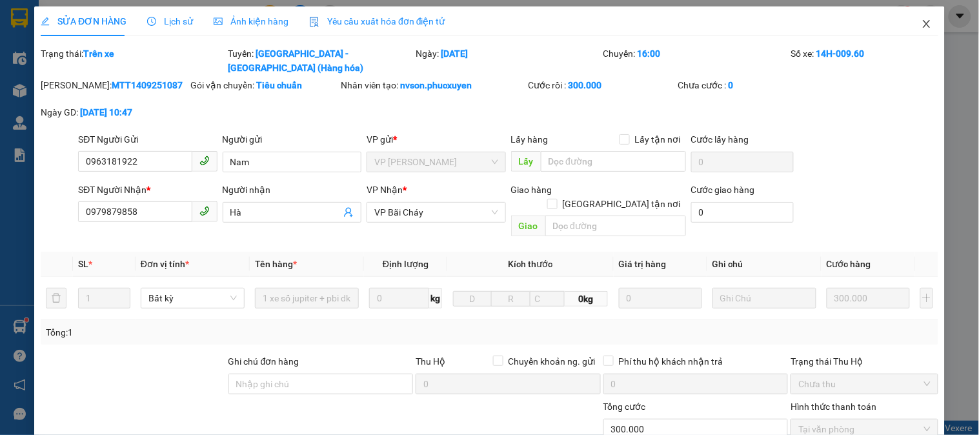
click at [922, 28] on icon "close" at bounding box center [927, 24] width 10 height 10
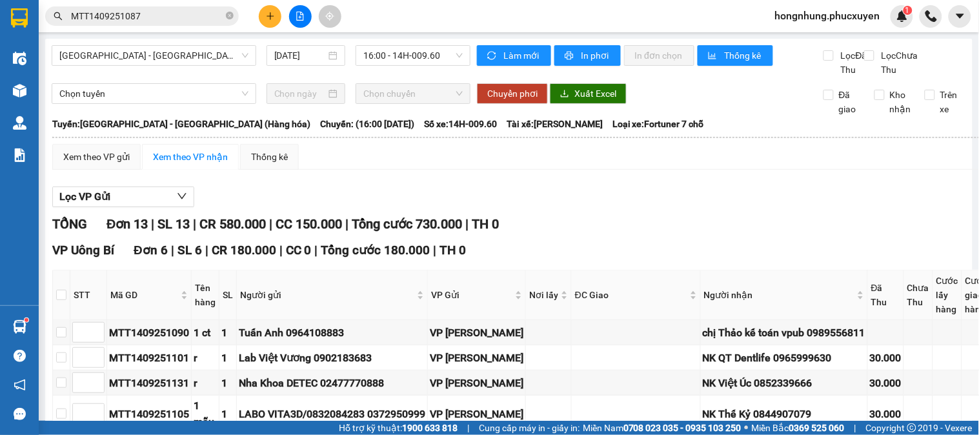
click at [300, 10] on button at bounding box center [300, 16] width 23 height 23
click at [179, 57] on span "[GEOGRAPHIC_DATA] - [GEOGRAPHIC_DATA] (Hàng hóa)" at bounding box center [153, 55] width 189 height 19
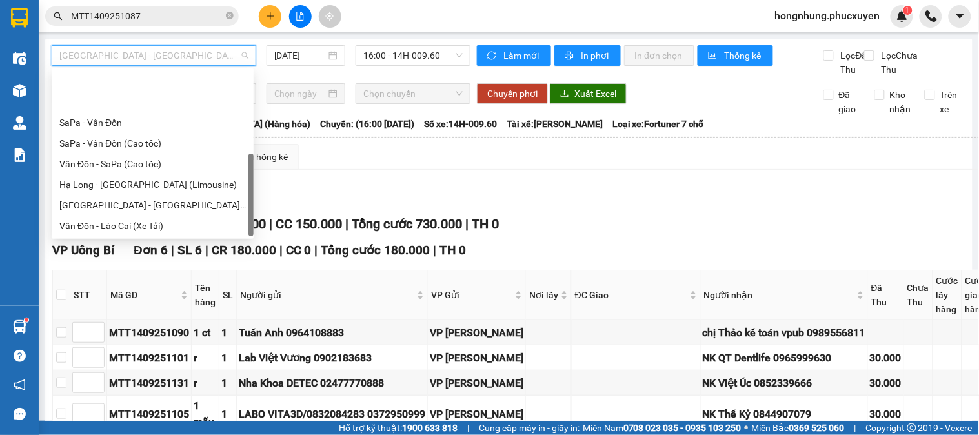
scroll to position [61, 0]
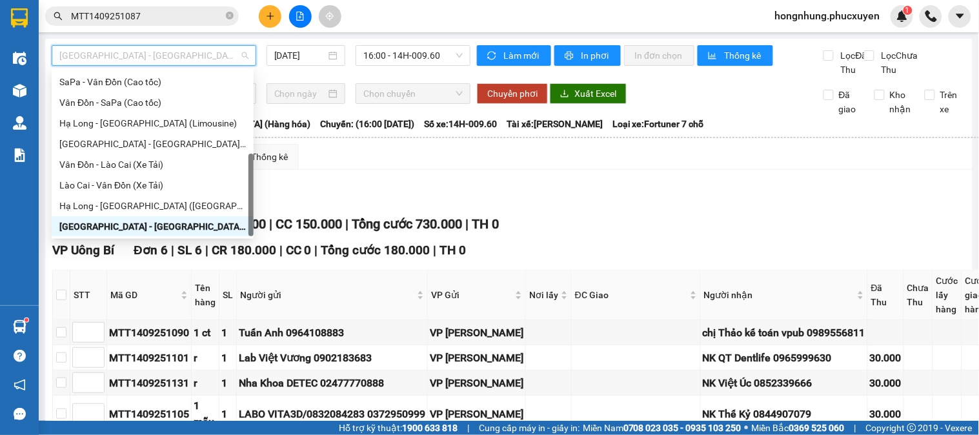
click at [170, 220] on div "[GEOGRAPHIC_DATA] - [GEOGRAPHIC_DATA] (Hàng hóa)" at bounding box center [152, 226] width 187 height 14
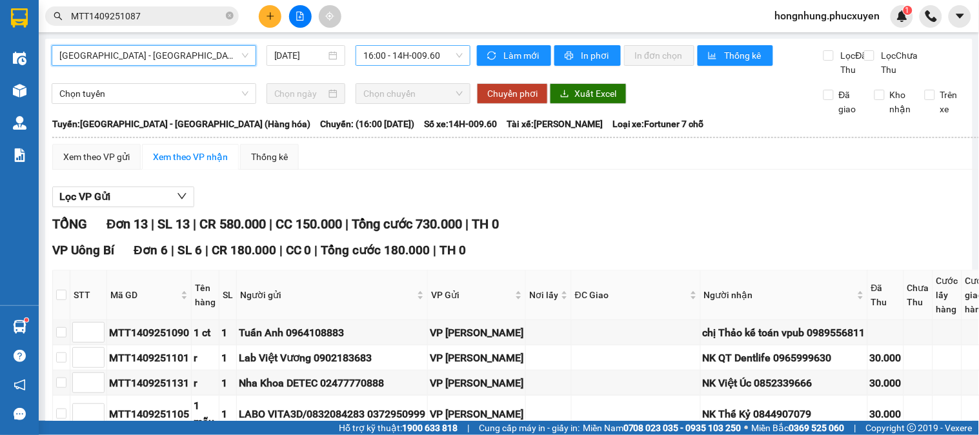
click at [418, 50] on span "16:00 - 14H-009.60" at bounding box center [412, 55] width 99 height 19
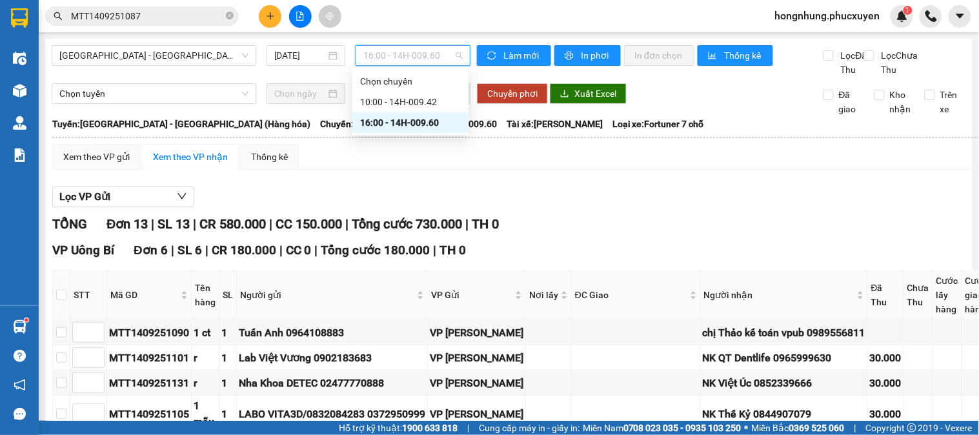
click at [420, 116] on div "16:00 - 14H-009.60" at bounding box center [410, 123] width 101 height 14
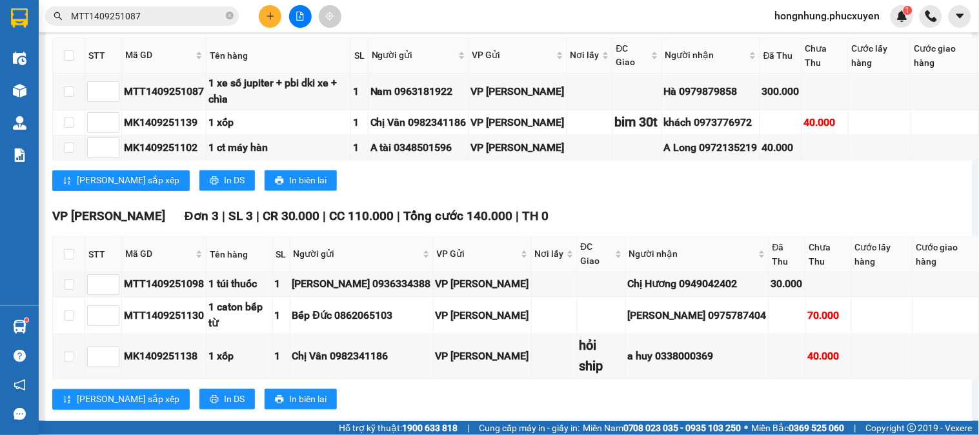
scroll to position [430, 0]
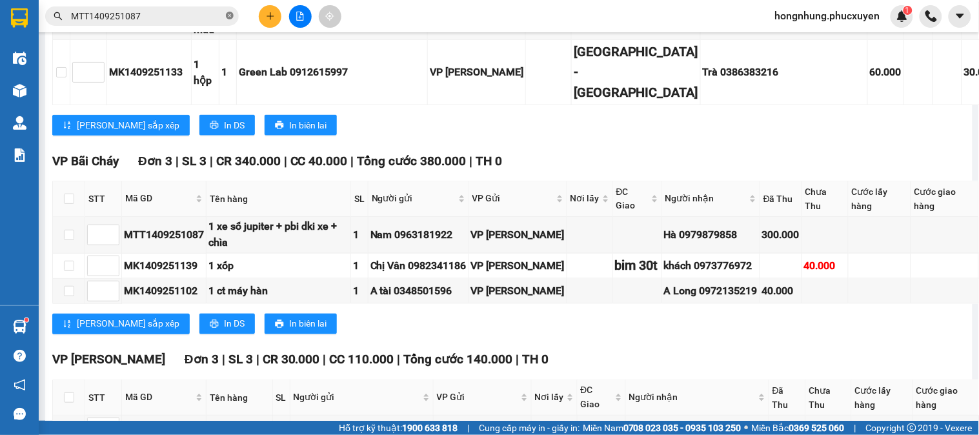
click at [229, 17] on icon "close-circle" at bounding box center [230, 16] width 8 height 8
paste input "0835630035"
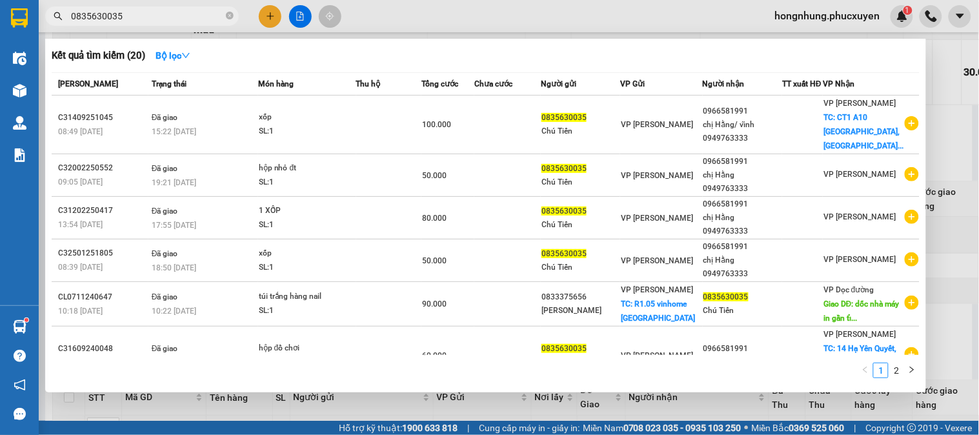
type input "0835630035"
click at [560, 402] on div at bounding box center [489, 217] width 979 height 435
